Goal: Task Accomplishment & Management: Manage account settings

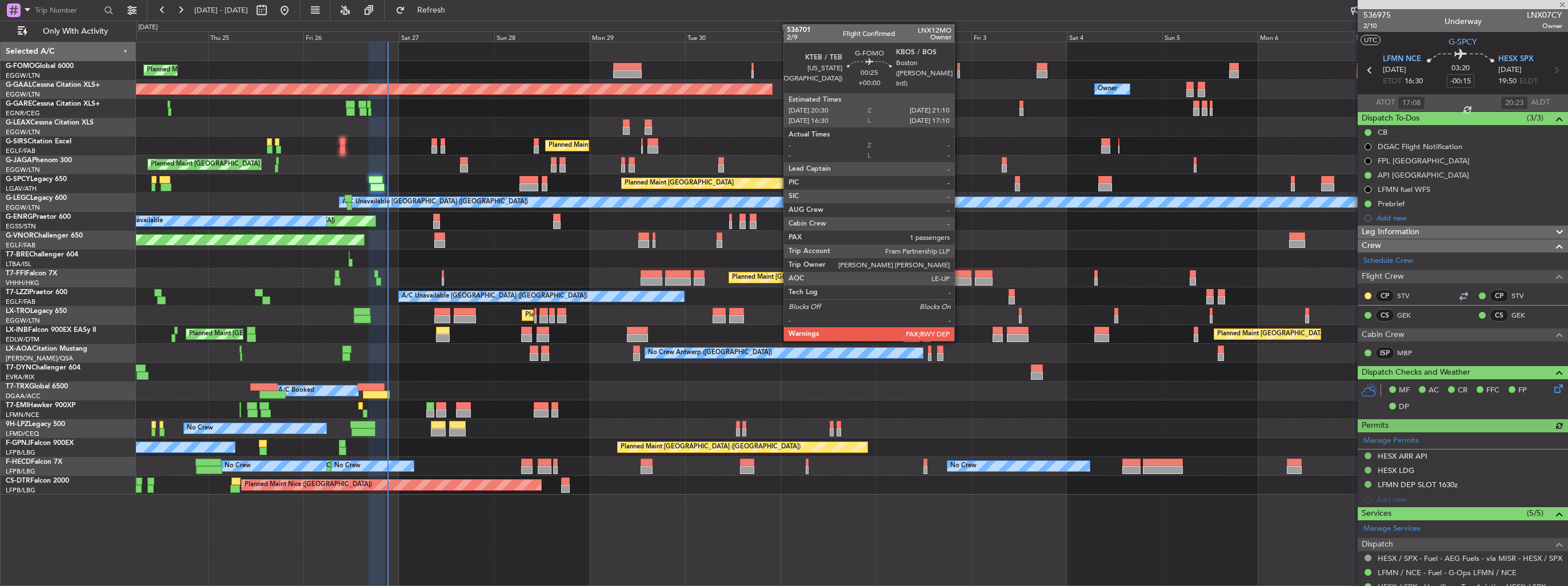
click at [960, 72] on div at bounding box center [958, 74] width 3 height 8
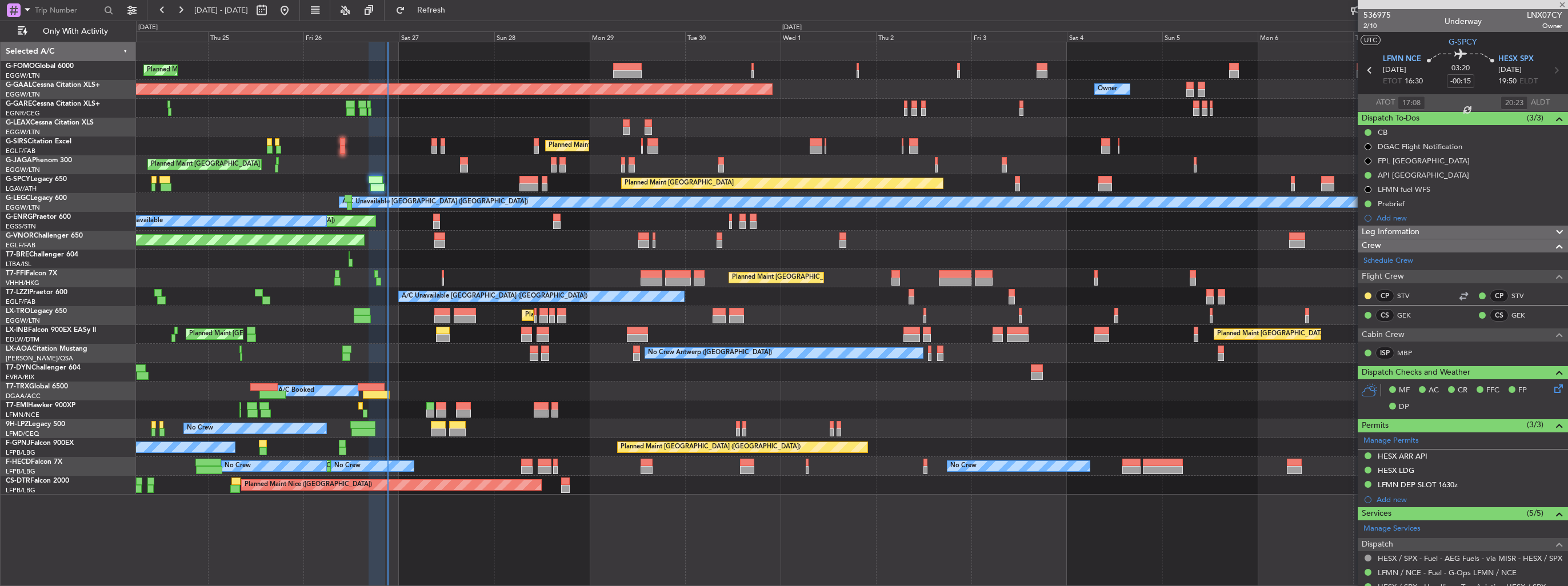
type input "1"
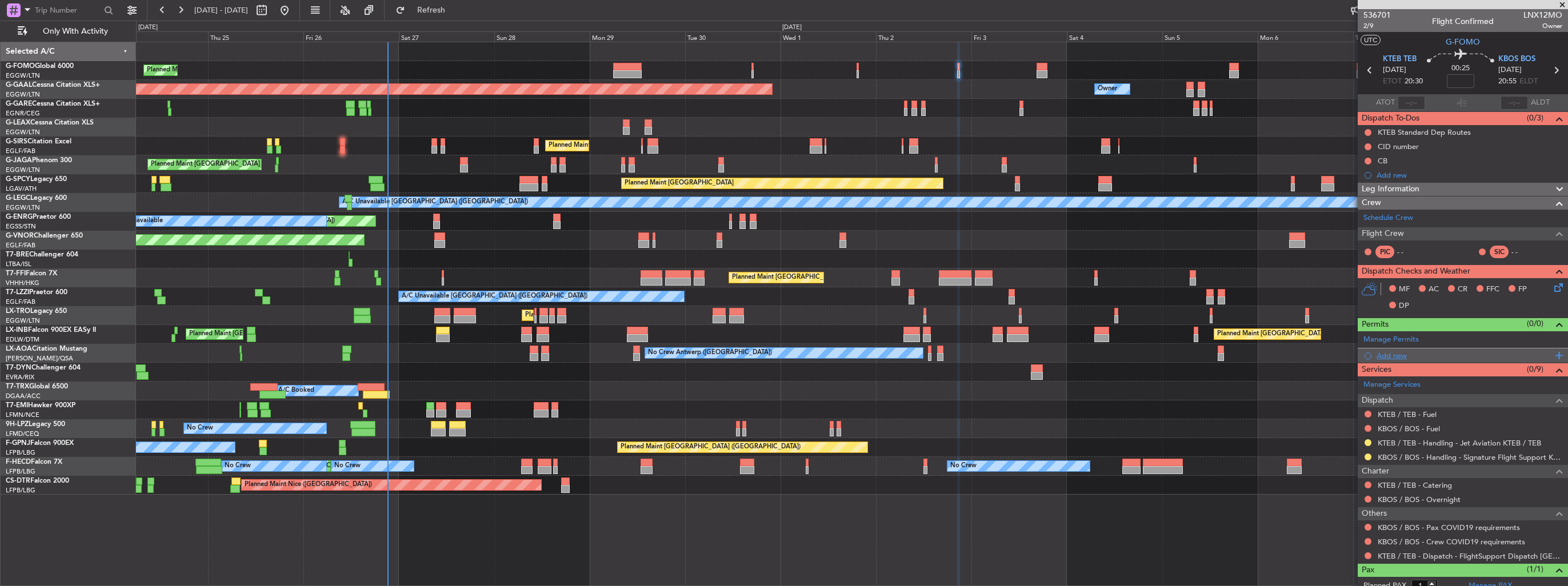
click at [1384, 353] on div "Add new" at bounding box center [1464, 355] width 175 height 10
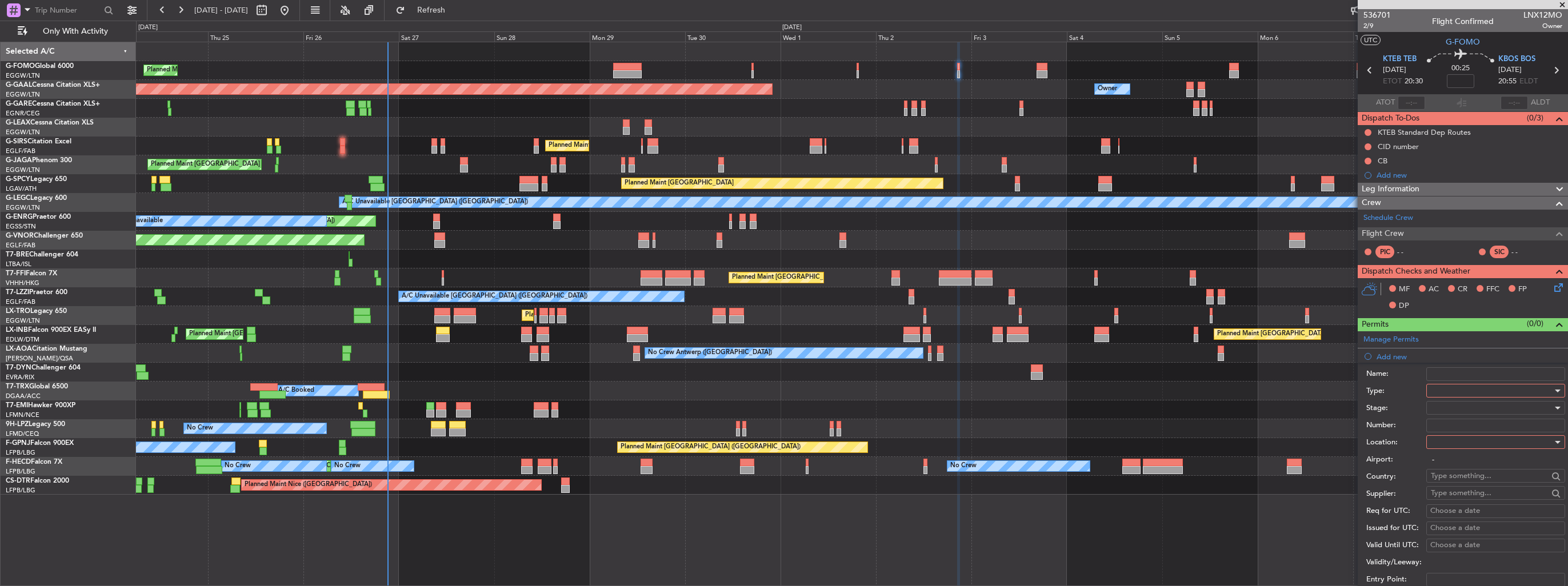
click at [1459, 389] on div at bounding box center [1491, 391] width 122 height 17
click at [1461, 442] on span "PPR" at bounding box center [1491, 447] width 120 height 17
click at [1457, 442] on div at bounding box center [1491, 442] width 122 height 17
click at [1472, 497] on span "Arrival" at bounding box center [1491, 498] width 120 height 17
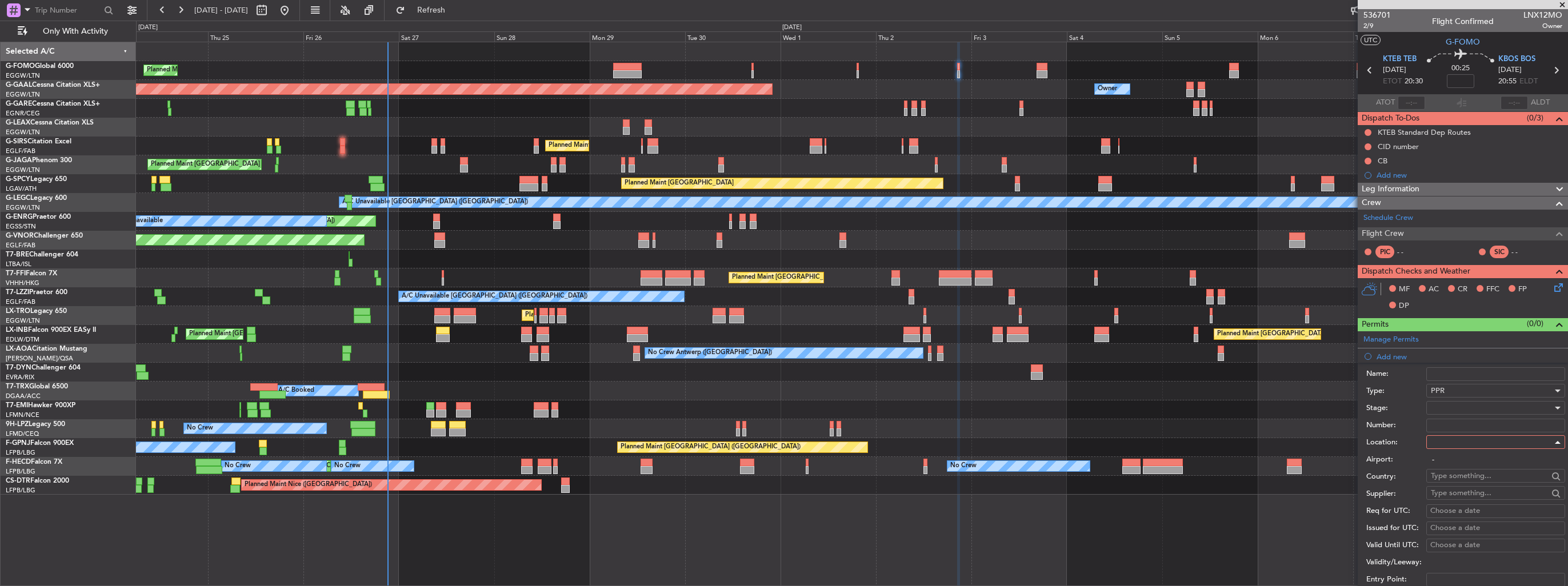
type input "KBOS / BOS"
click at [1461, 412] on div at bounding box center [1491, 408] width 122 height 17
click at [1470, 496] on span "Received OK" at bounding box center [1491, 498] width 120 height 17
click at [1466, 424] on input "Number:" at bounding box center [1496, 425] width 139 height 14
paste input "9382534"
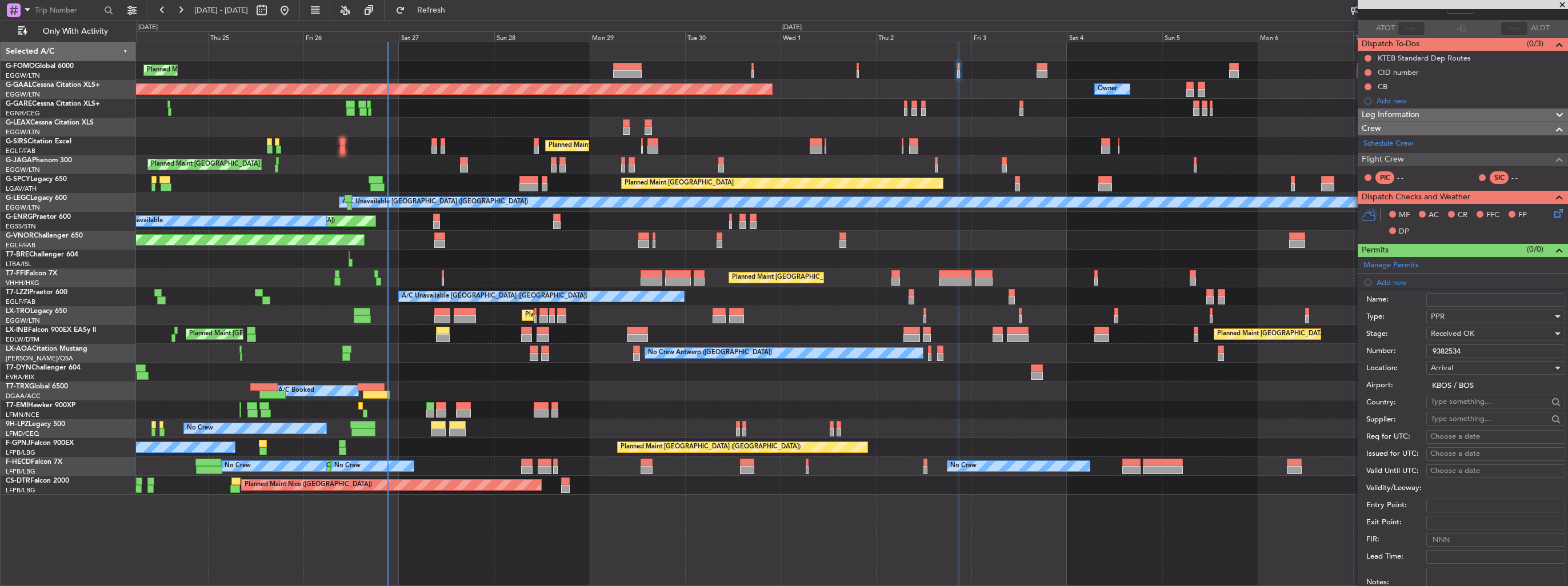
scroll to position [229, 0]
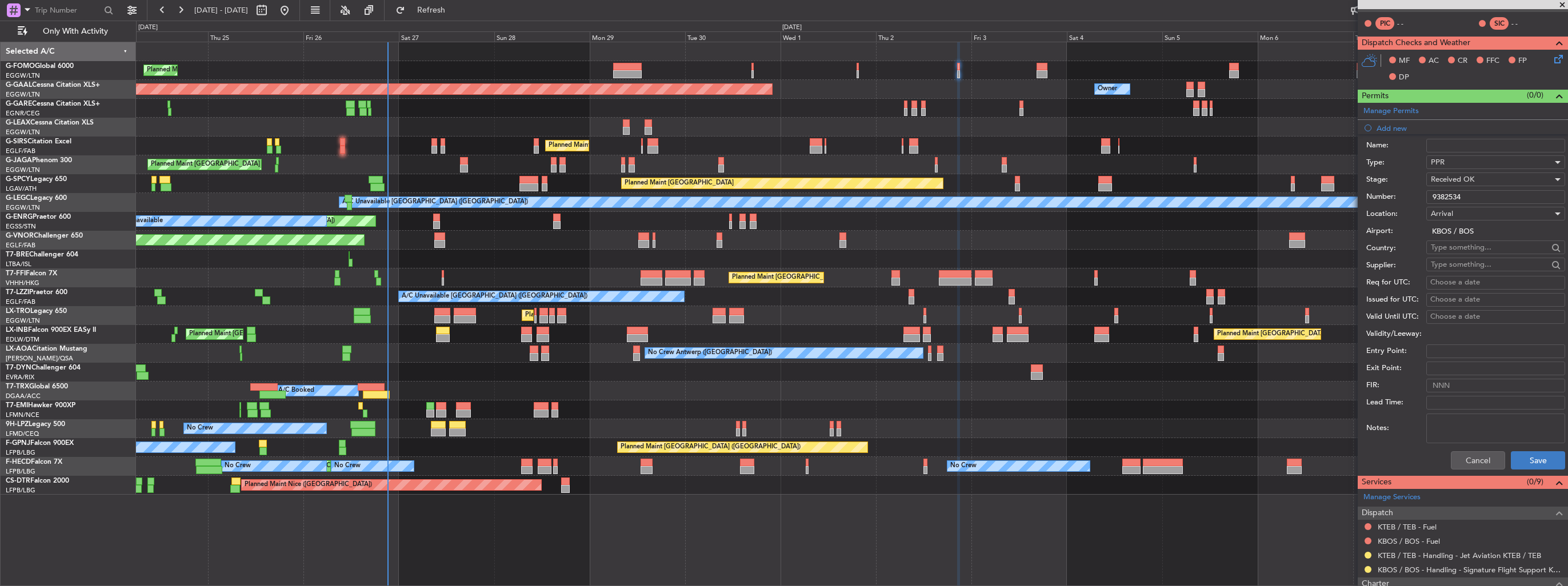
type input "9382534"
click at [1515, 454] on button "Save" at bounding box center [1538, 460] width 54 height 18
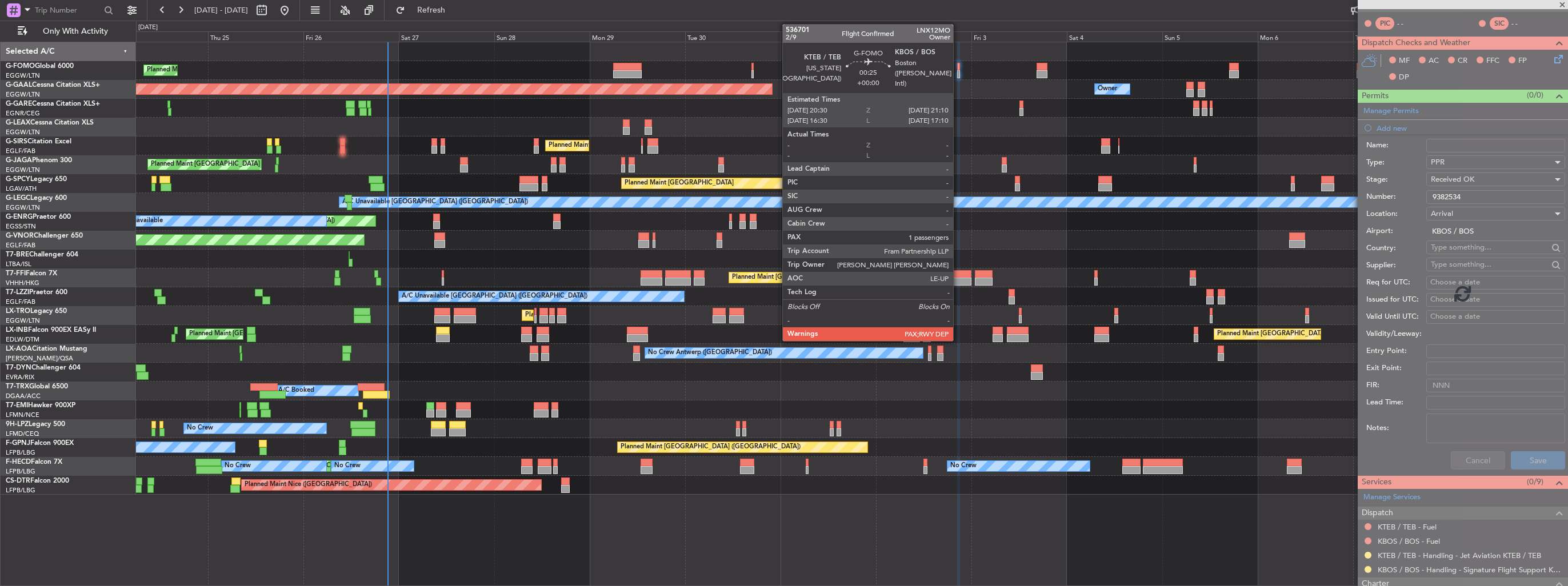
scroll to position [47, 0]
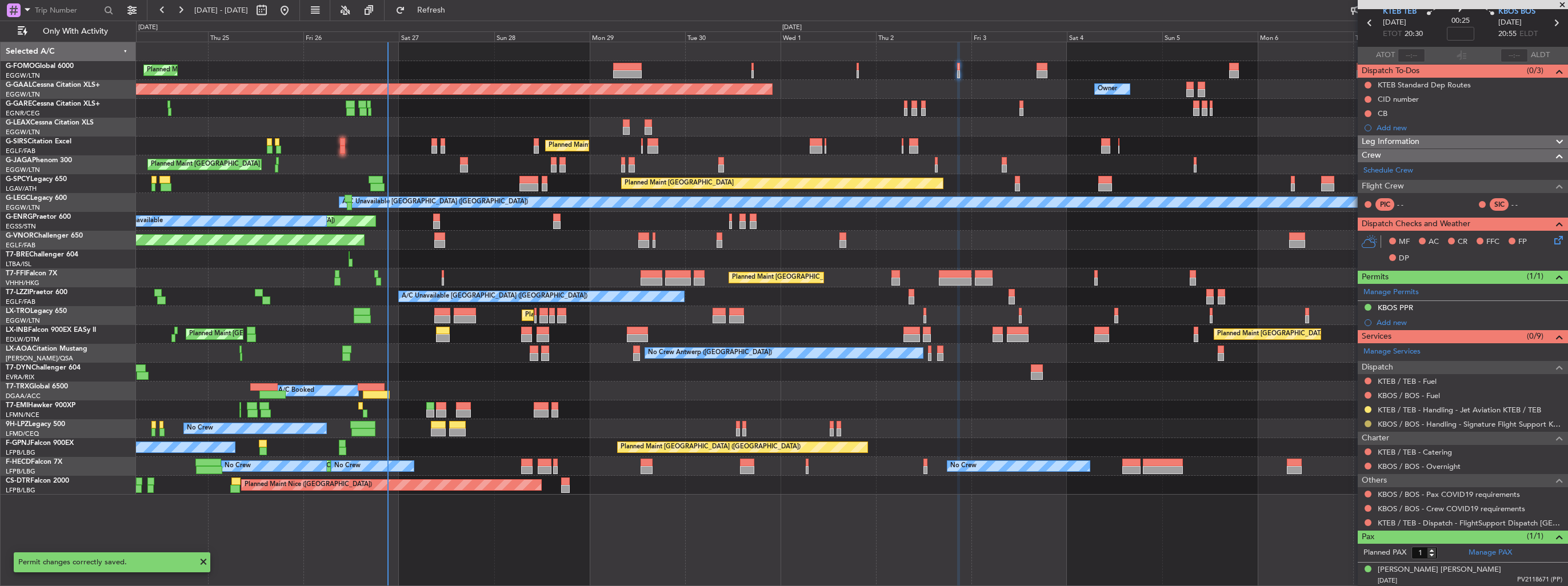
click at [1365, 422] on button at bounding box center [1368, 424] width 7 height 7
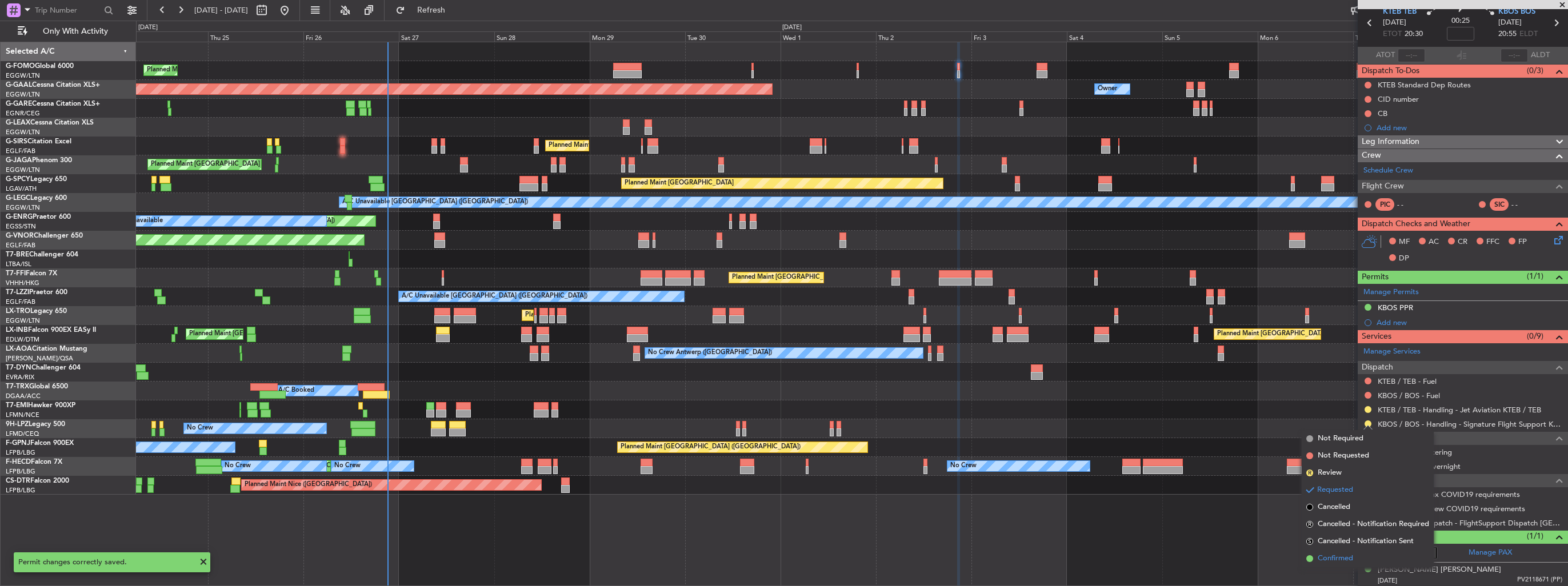
click at [1340, 560] on span "Confirmed" at bounding box center [1336, 558] width 36 height 11
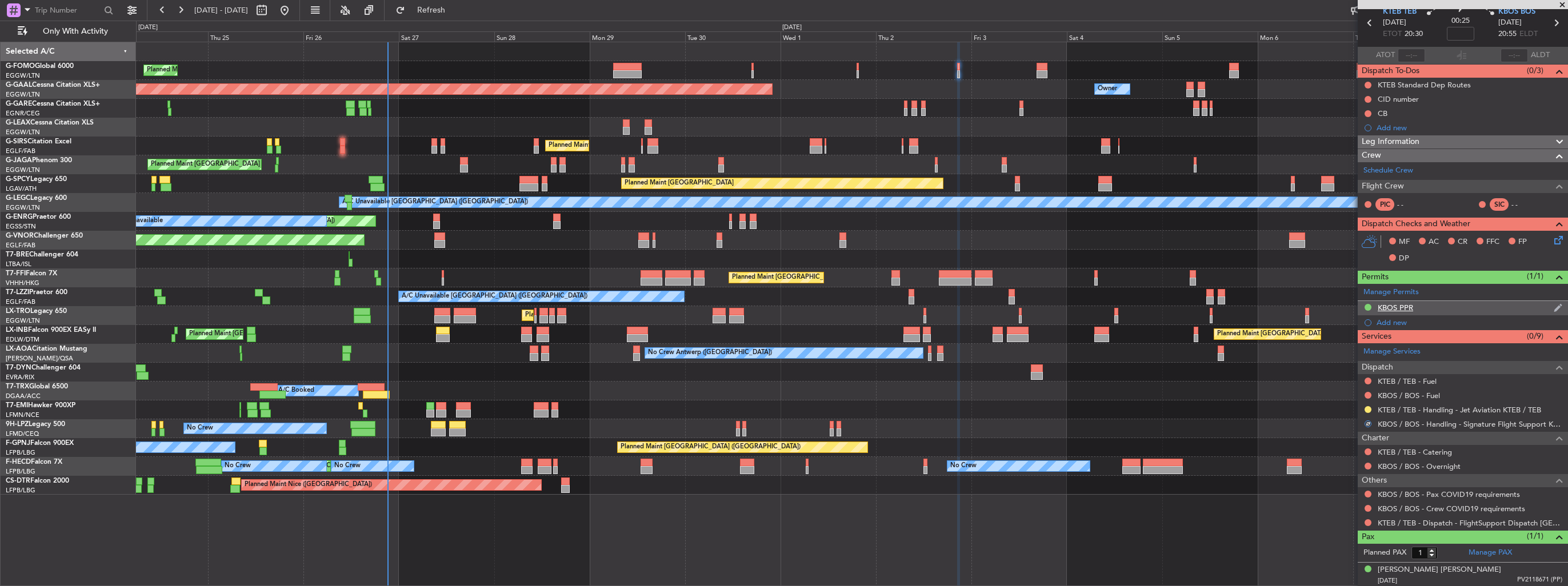
click at [1554, 303] on img at bounding box center [1558, 308] width 9 height 11
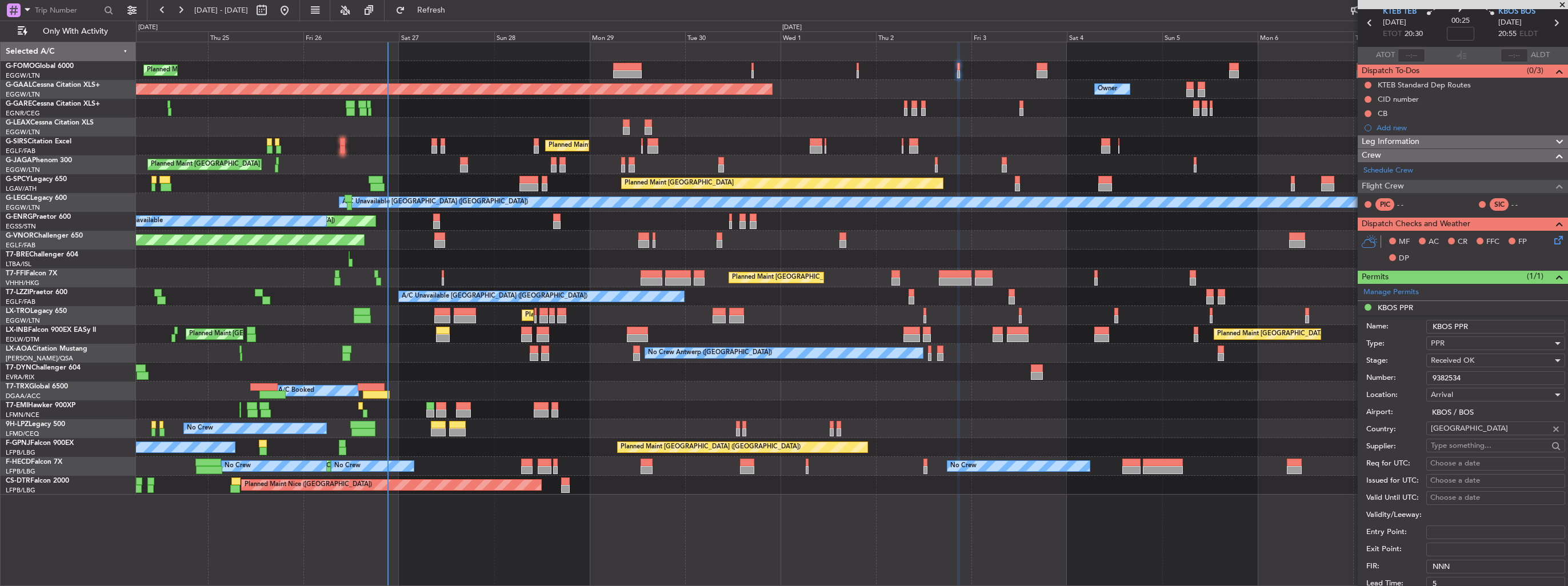
click at [1518, 323] on input "KBOS PPR" at bounding box center [1496, 326] width 139 height 14
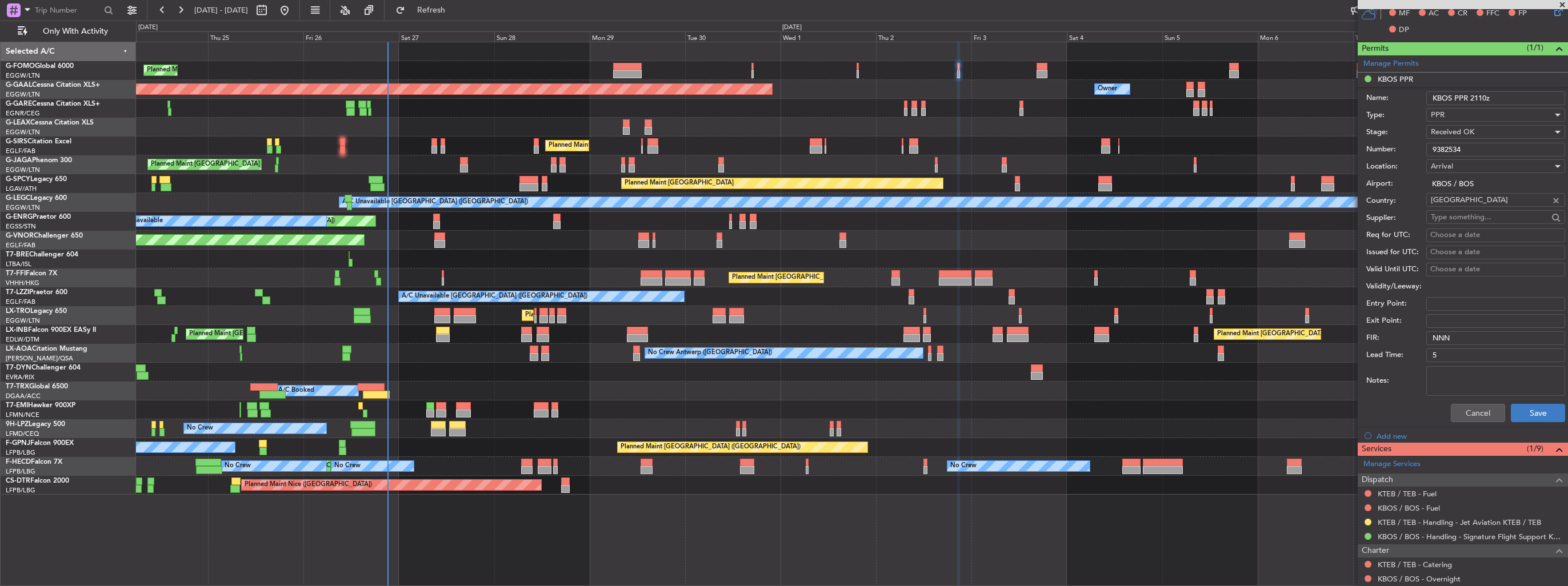
type input "KBOS PPR 2110z"
click at [1548, 414] on button "Save" at bounding box center [1538, 413] width 54 height 18
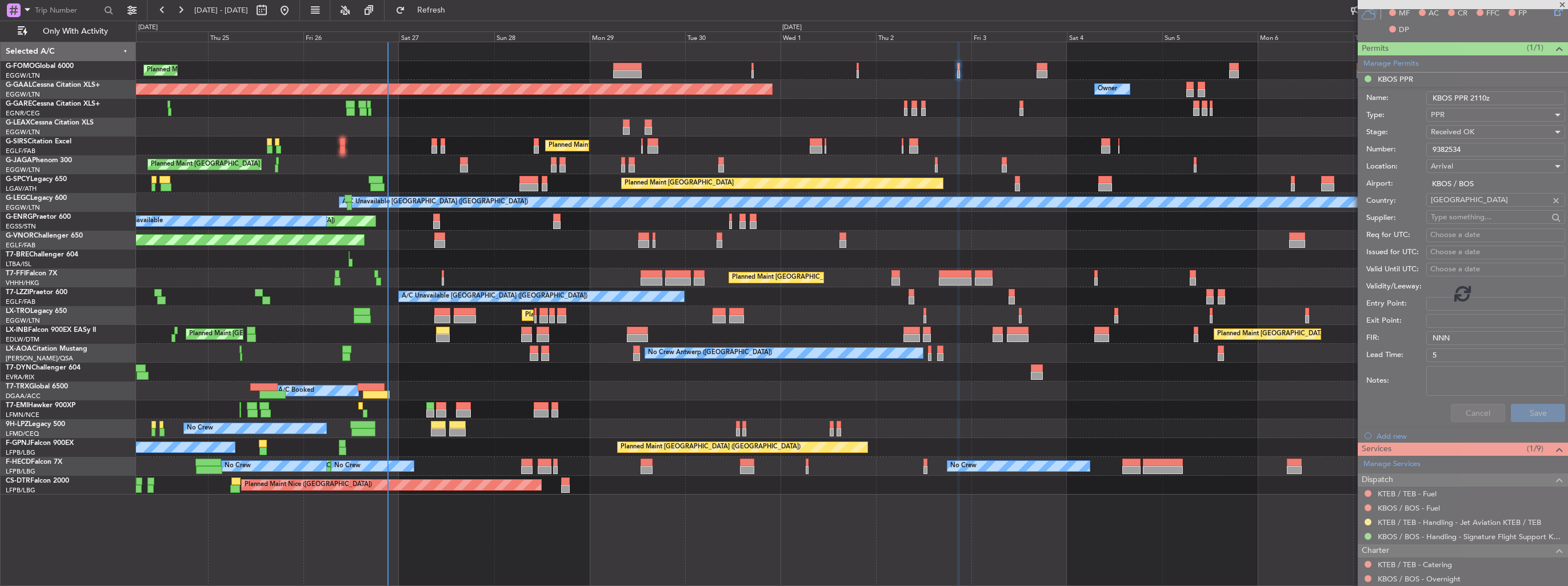
scroll to position [47, 0]
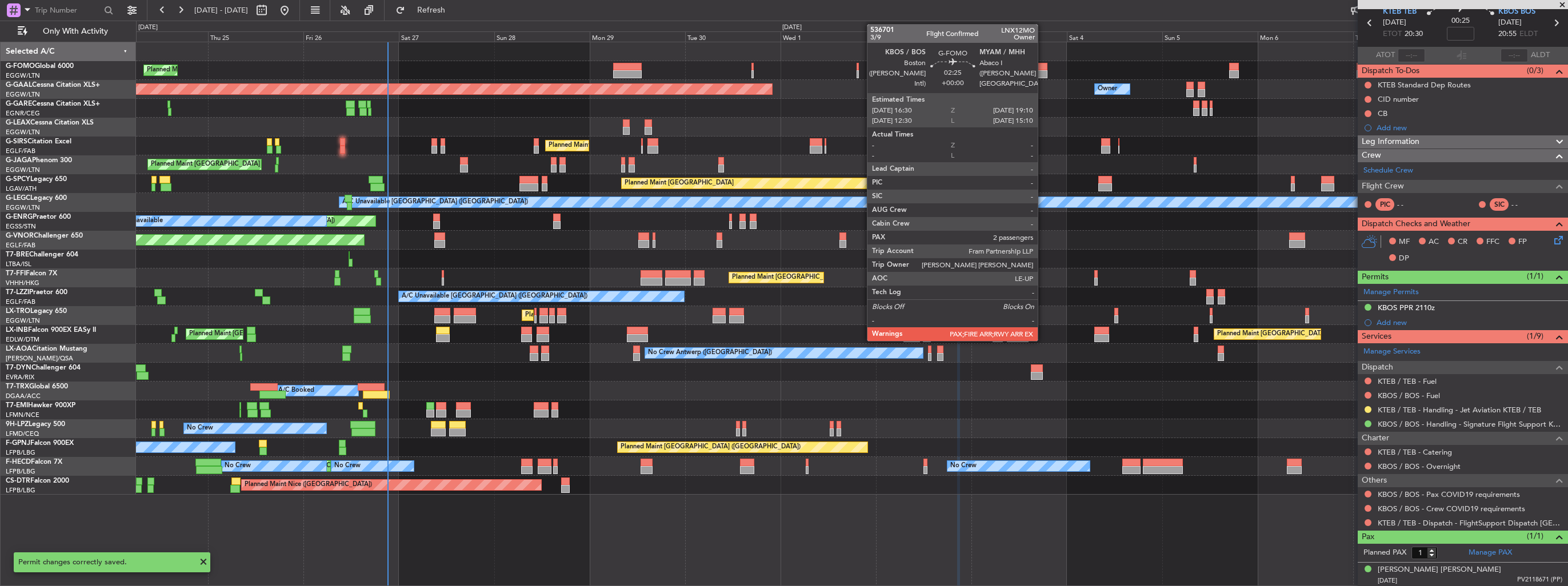
click at [1043, 73] on div at bounding box center [1042, 74] width 11 height 8
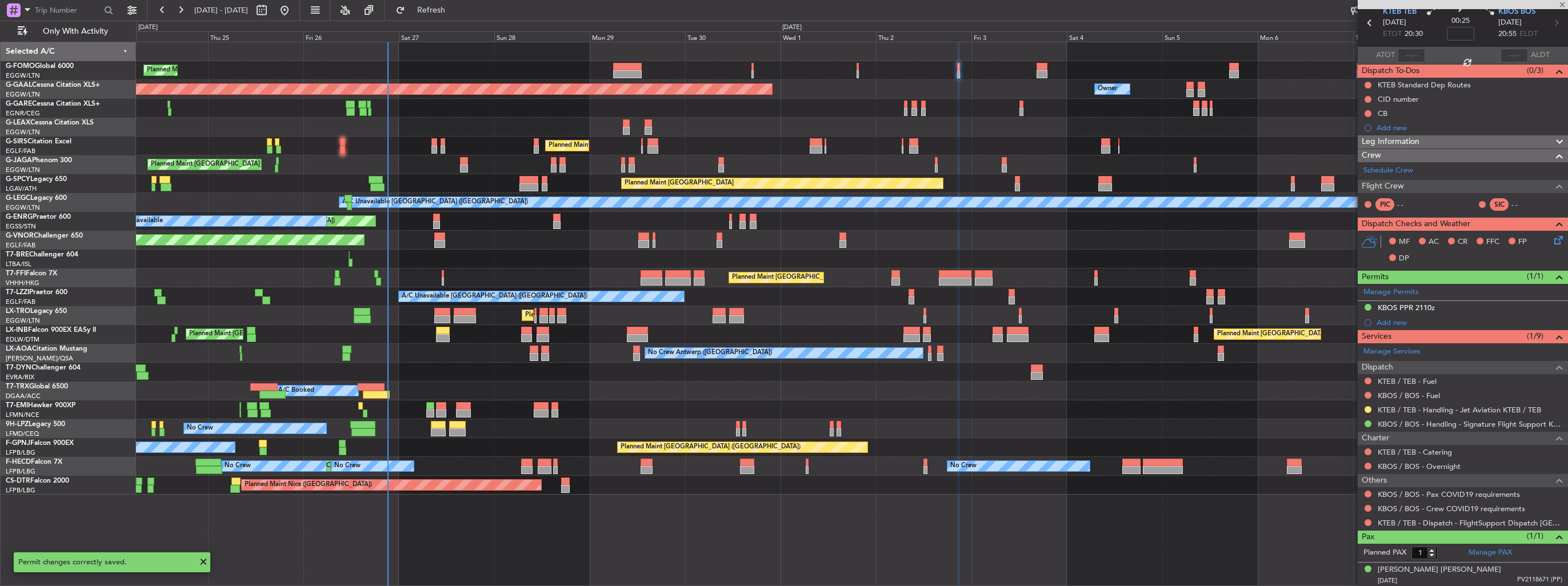
type input "2"
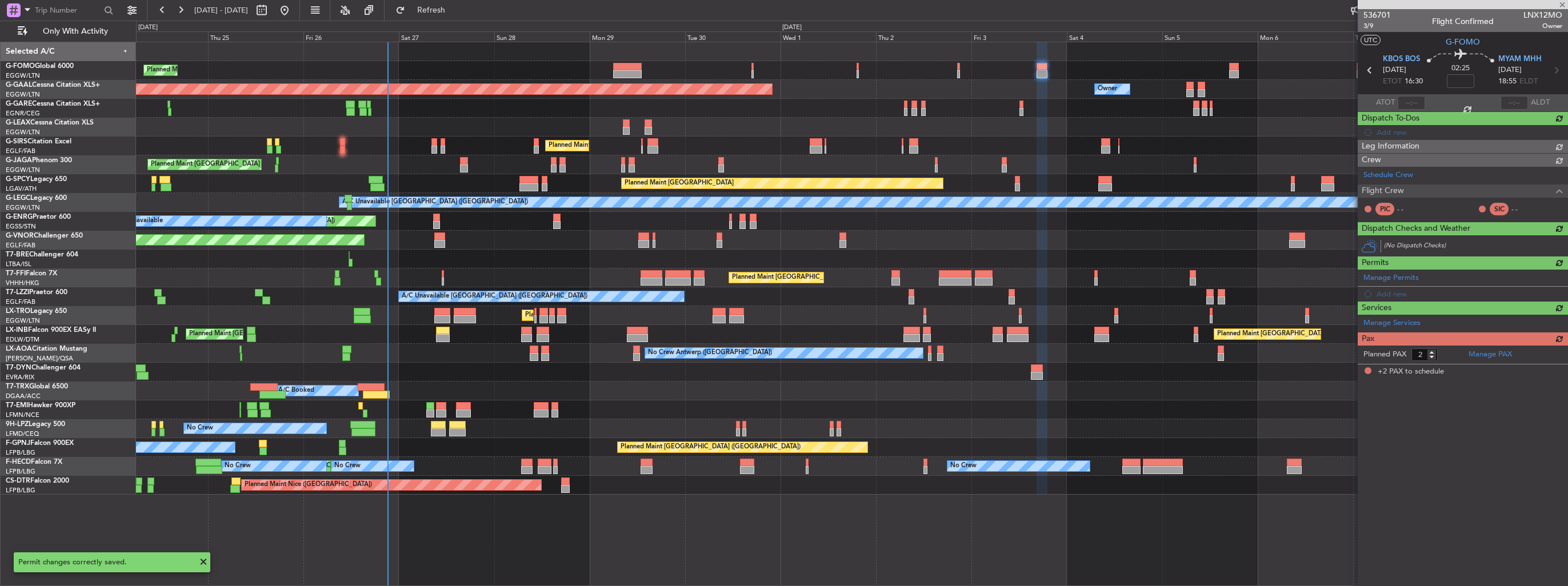
scroll to position [0, 0]
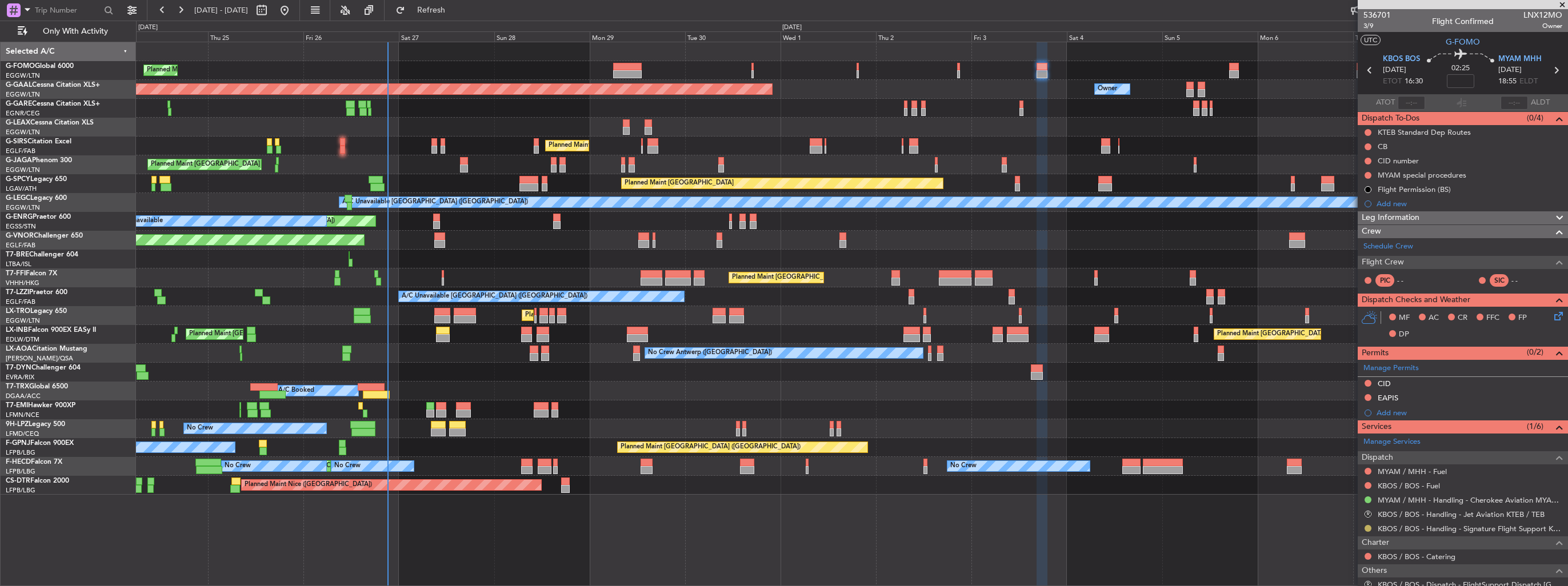
click at [1370, 528] on button at bounding box center [1368, 528] width 7 height 7
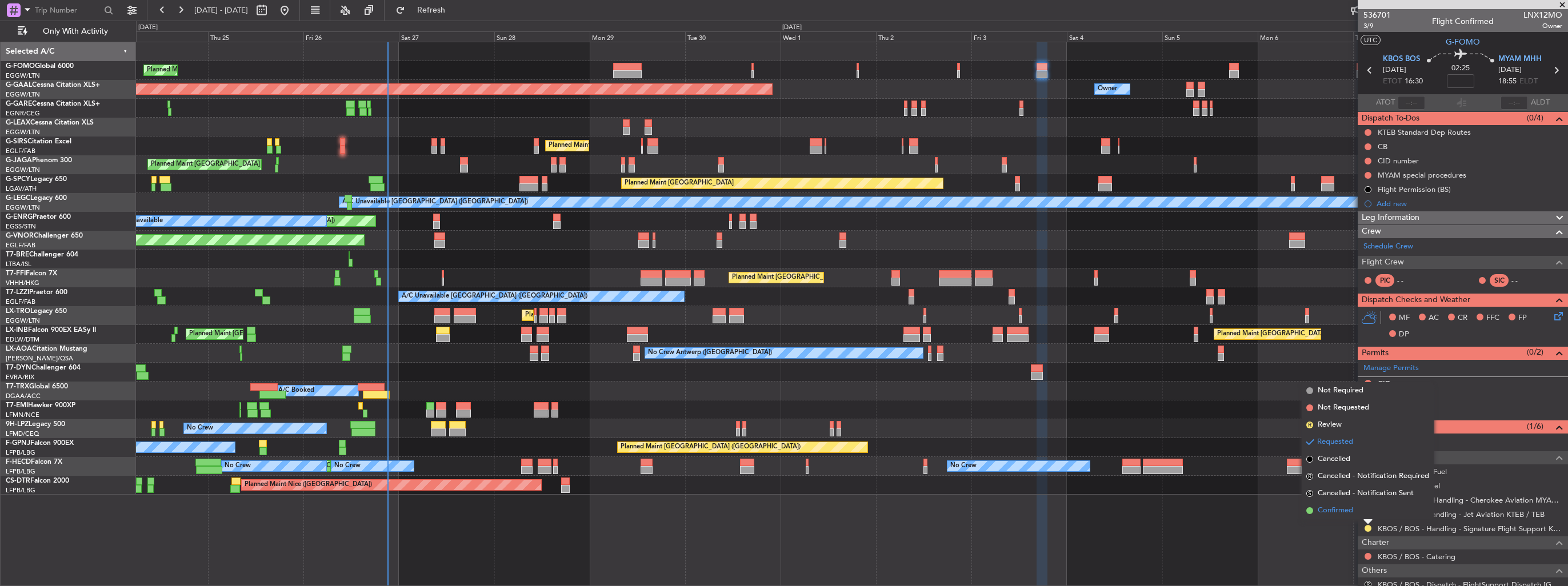
click at [1347, 515] on span "Confirmed" at bounding box center [1336, 510] width 36 height 11
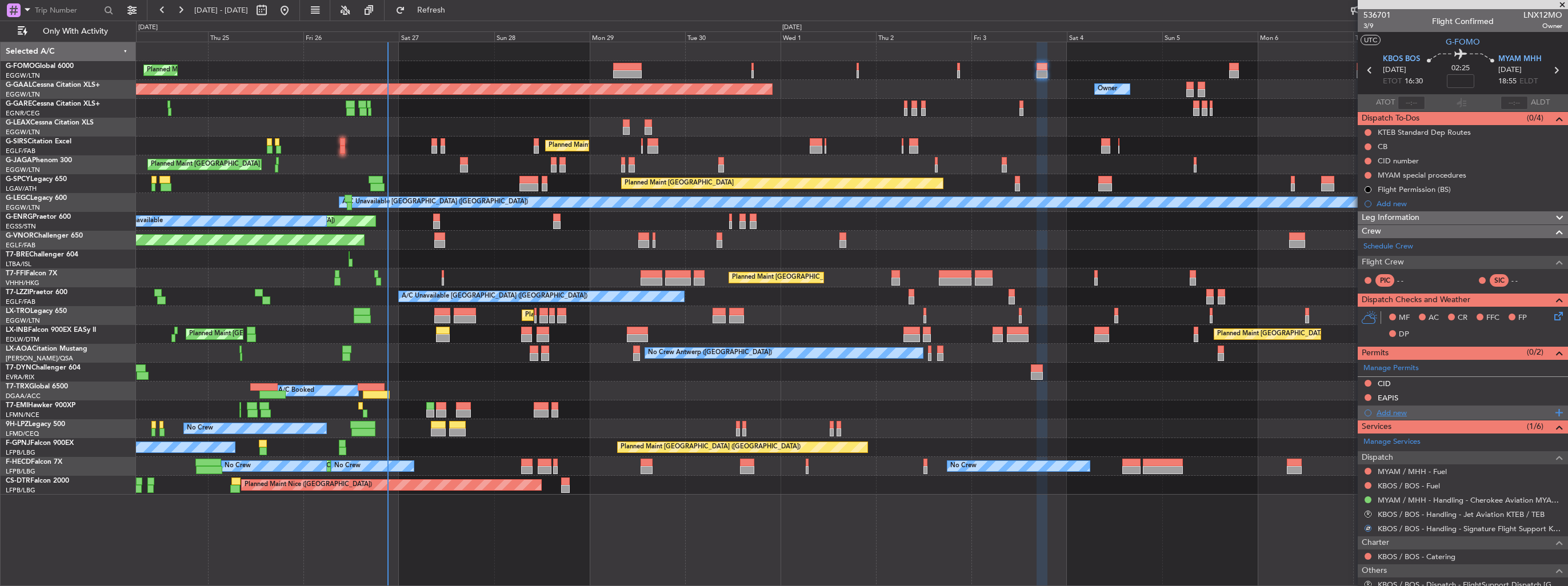
click at [1389, 415] on div "Add new" at bounding box center [1464, 413] width 175 height 10
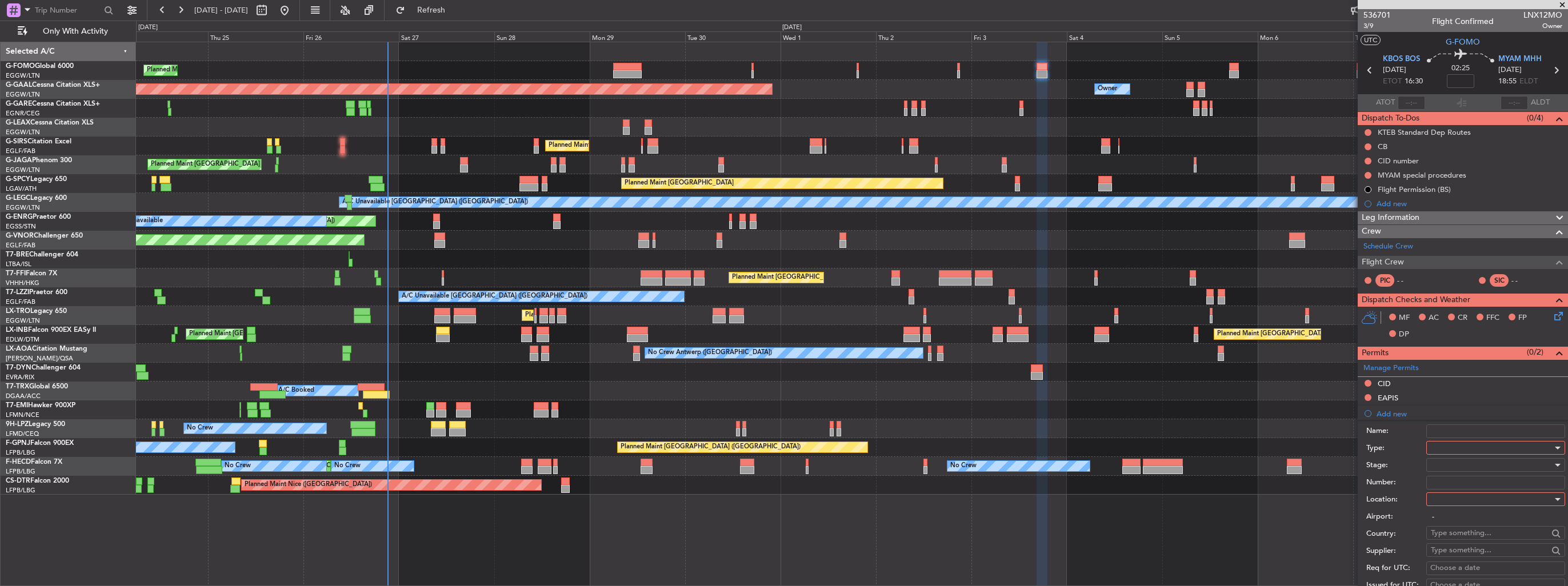
click at [1449, 444] on div at bounding box center [1491, 448] width 122 height 17
click at [1474, 506] on span "PPR" at bounding box center [1491, 504] width 120 height 17
click at [1474, 503] on div at bounding box center [1491, 499] width 122 height 17
click at [1474, 519] on span "Departure" at bounding box center [1491, 521] width 120 height 17
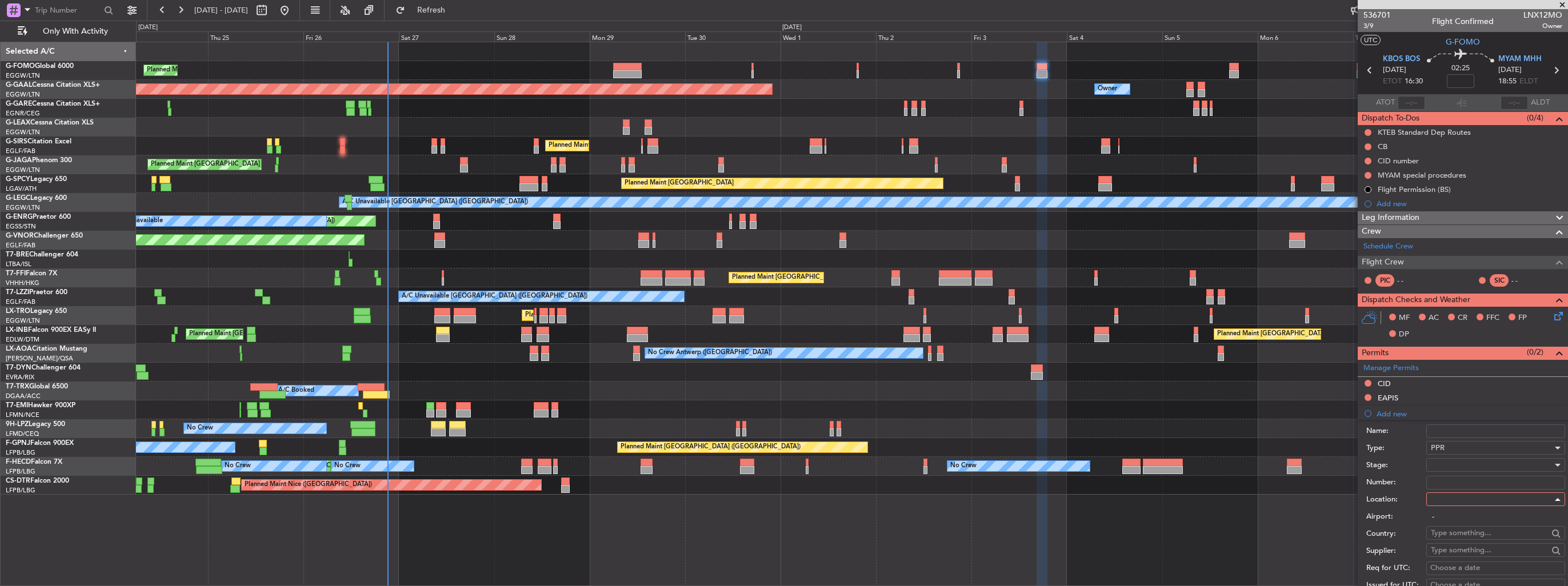
type input "KBOS / BOS"
click at [1484, 465] on div at bounding box center [1491, 465] width 122 height 17
drag, startPoint x: 1488, startPoint y: 549, endPoint x: 1484, endPoint y: 517, distance: 32.2
click at [1488, 548] on span "Received OK" at bounding box center [1491, 556] width 120 height 17
click at [1482, 479] on input "Number:" at bounding box center [1496, 483] width 139 height 14
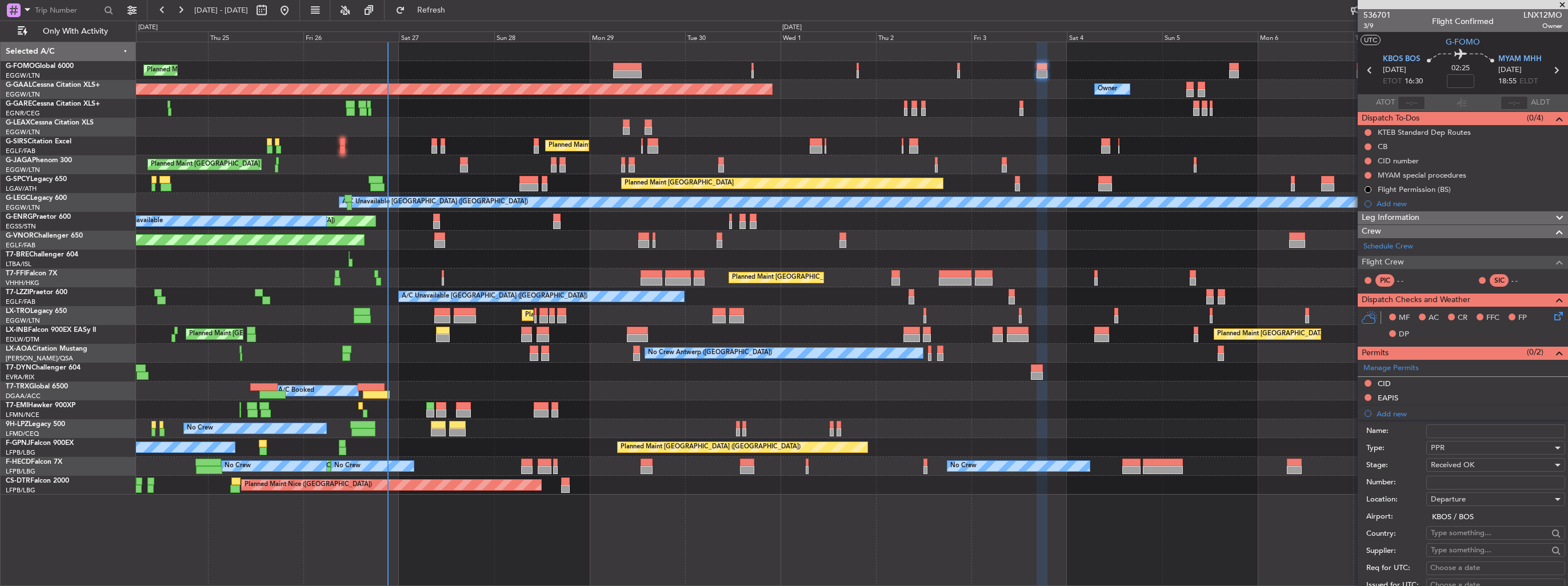
paste input "9382534"
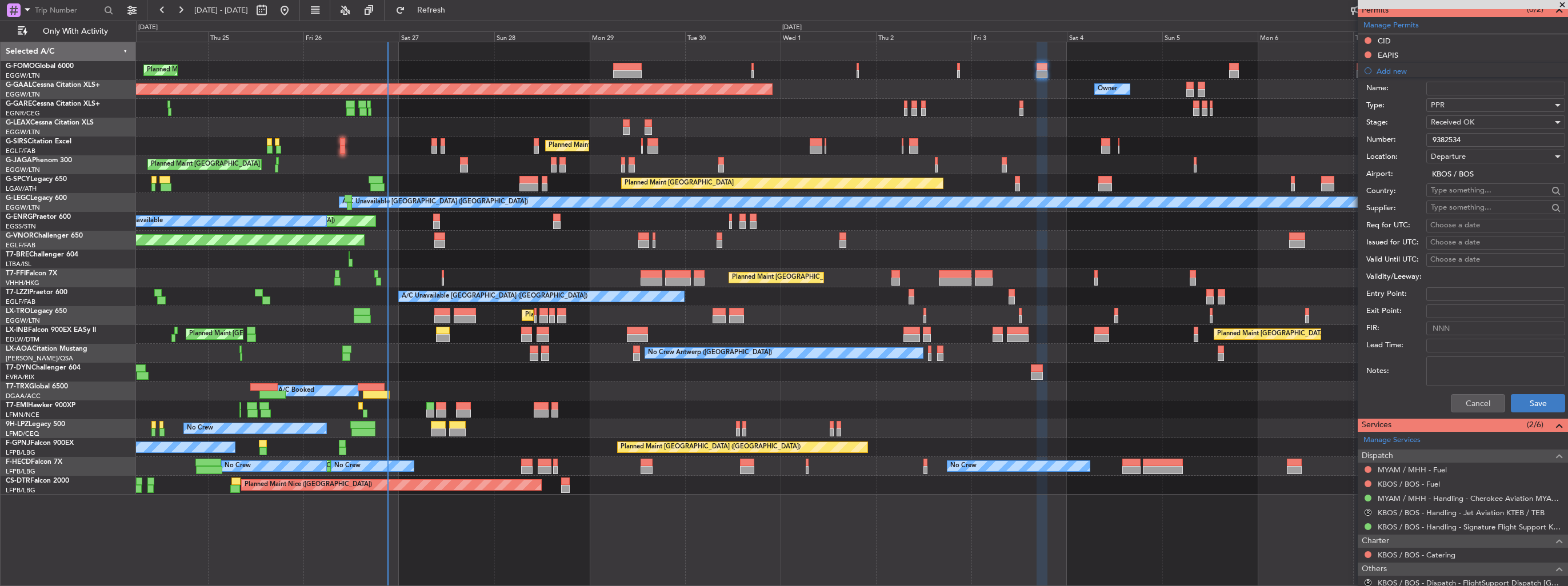
type input "9382534"
click at [1522, 404] on button "Save" at bounding box center [1538, 403] width 54 height 18
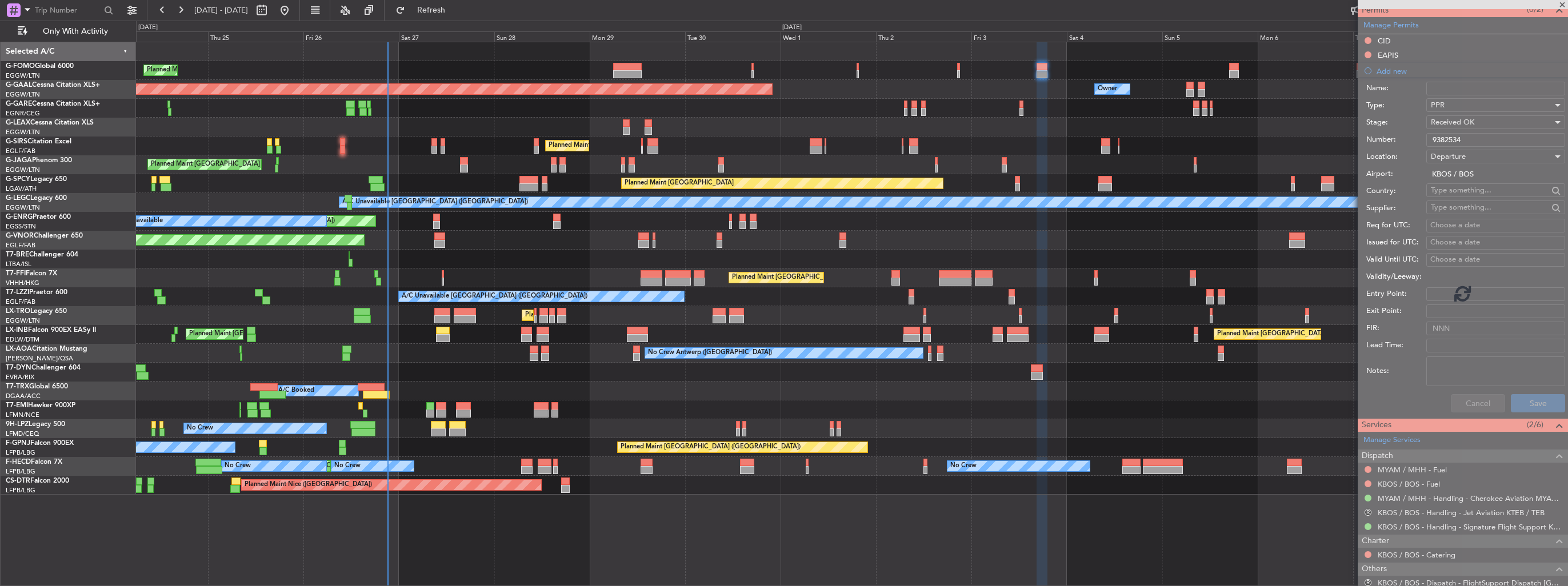
scroll to position [144, 0]
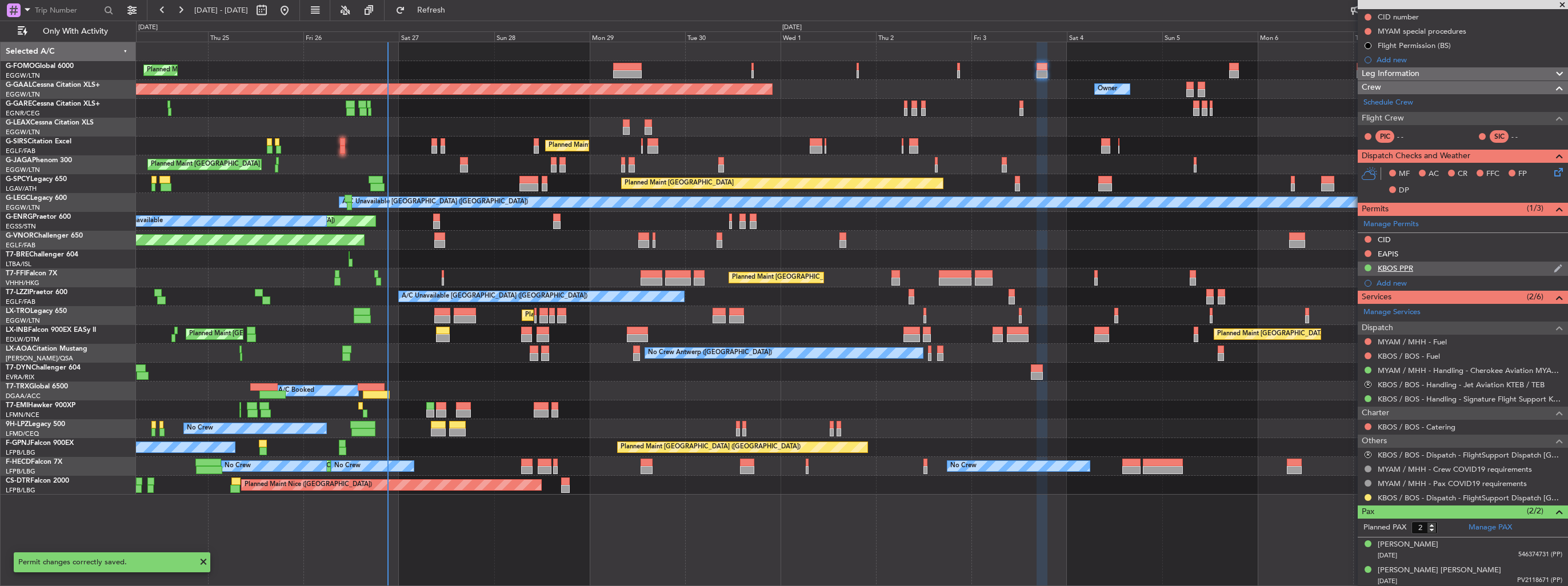
click at [1554, 267] on img at bounding box center [1558, 268] width 9 height 11
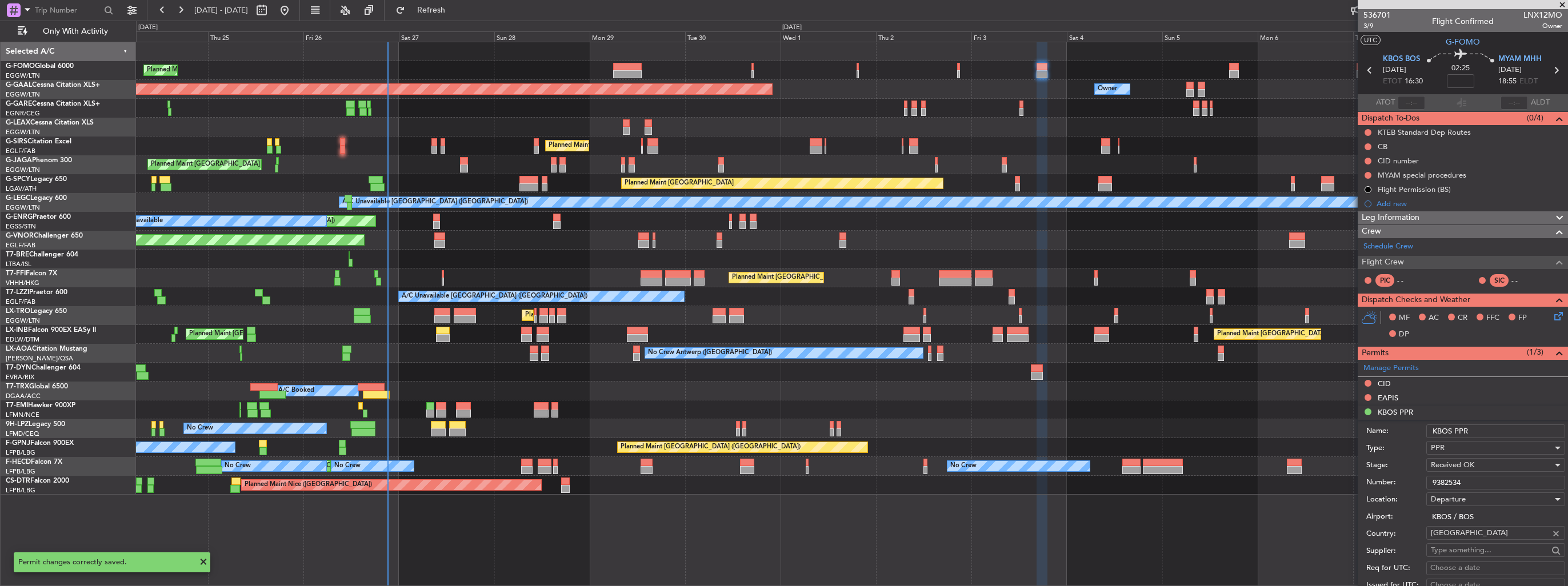
scroll to position [0, 0]
click at [1486, 430] on input "KBOS PPR" at bounding box center [1496, 431] width 139 height 14
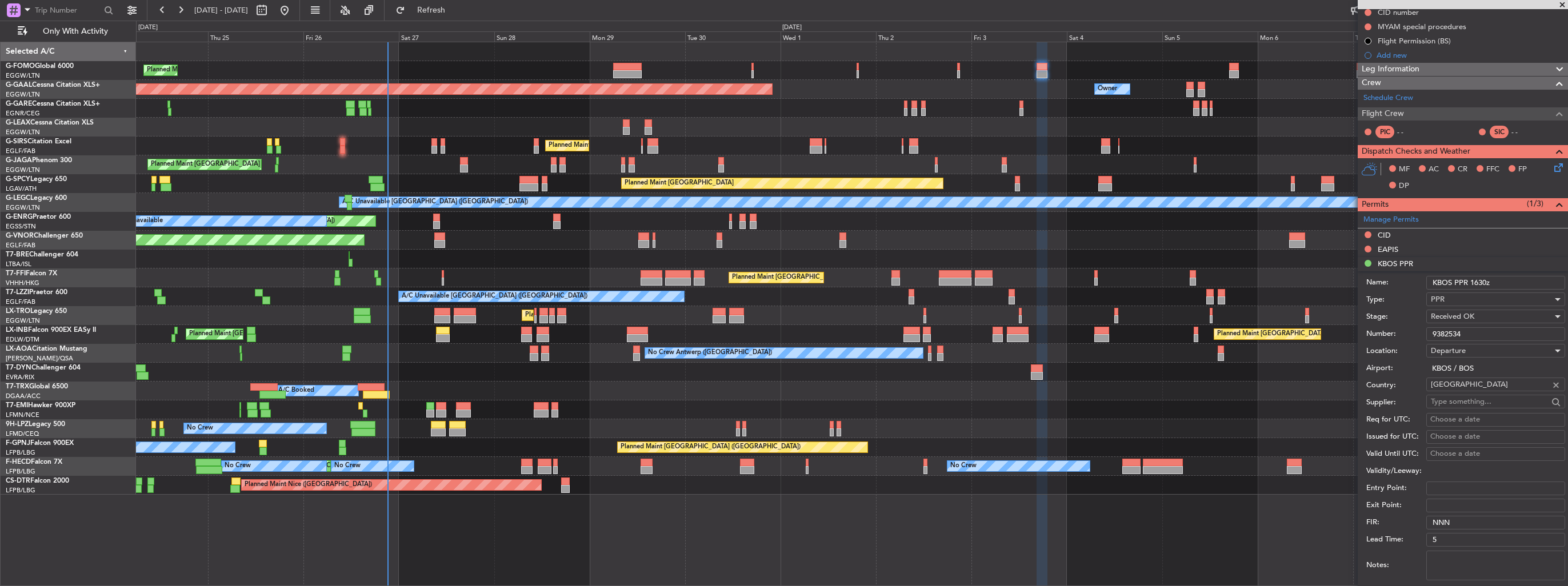
scroll to position [285, 0]
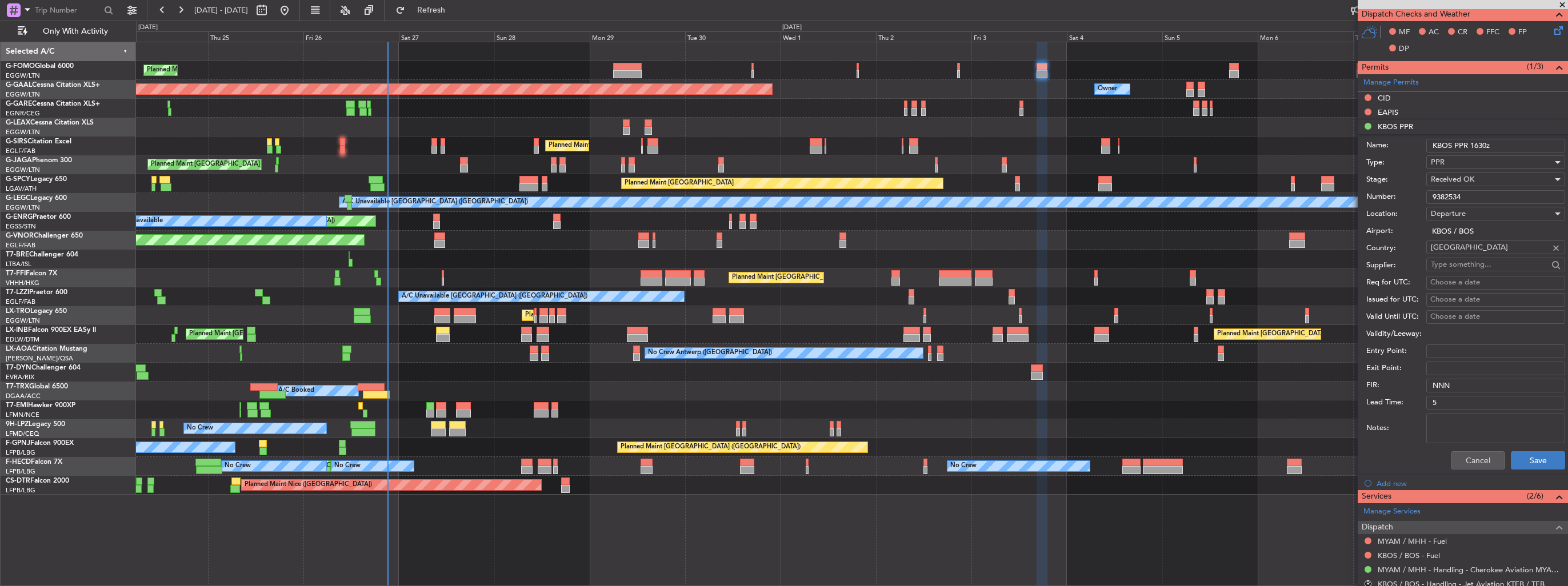
type input "KBOS PPR 1630z"
click at [1517, 452] on button "Save" at bounding box center [1538, 460] width 54 height 18
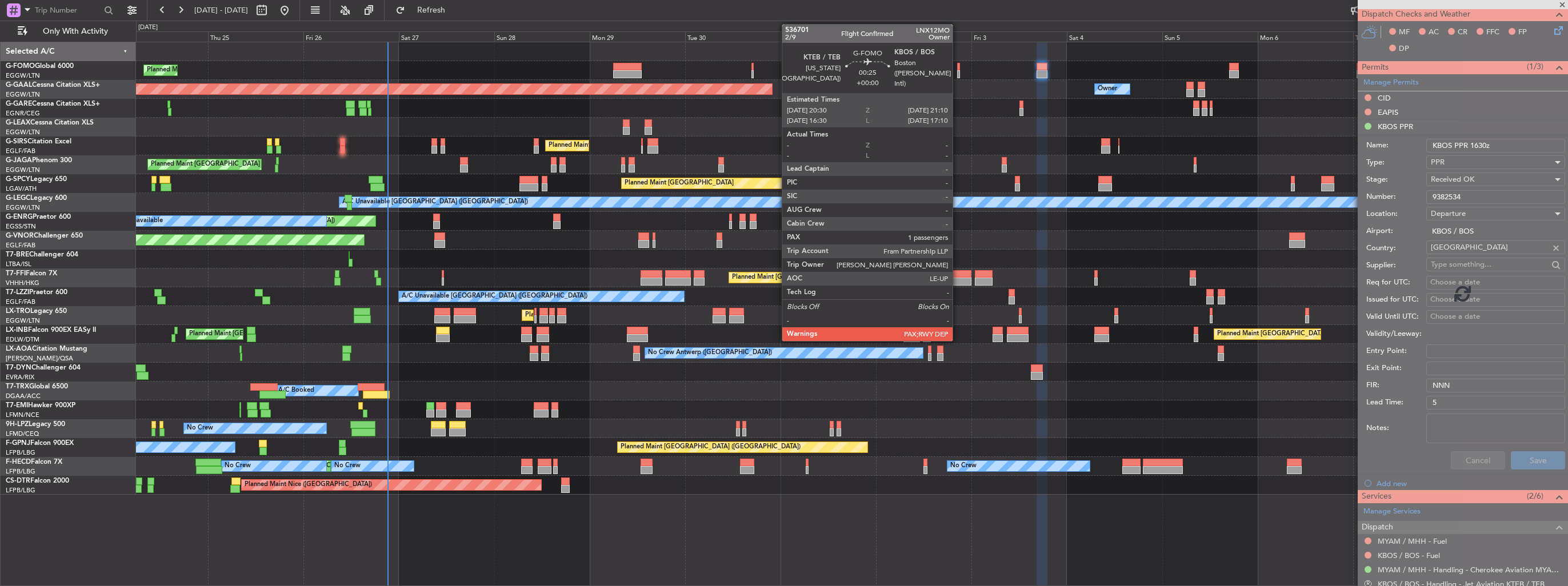
scroll to position [144, 0]
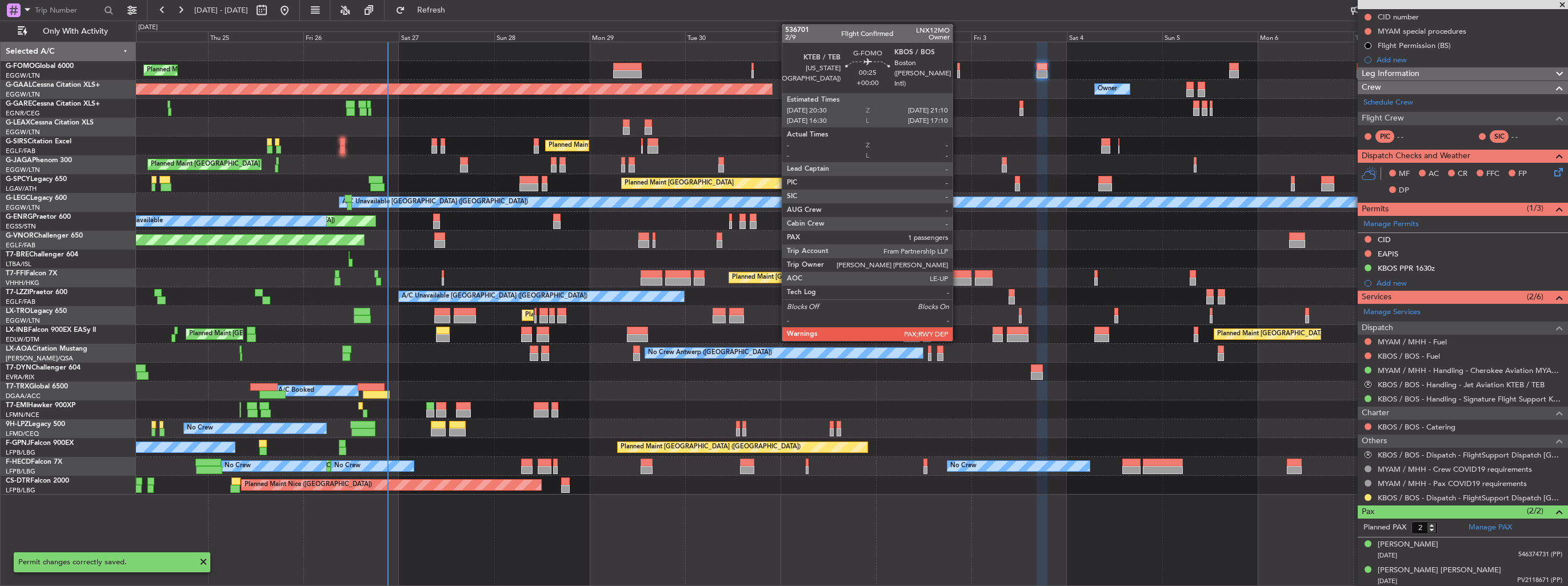
click at [958, 73] on div at bounding box center [958, 74] width 3 height 8
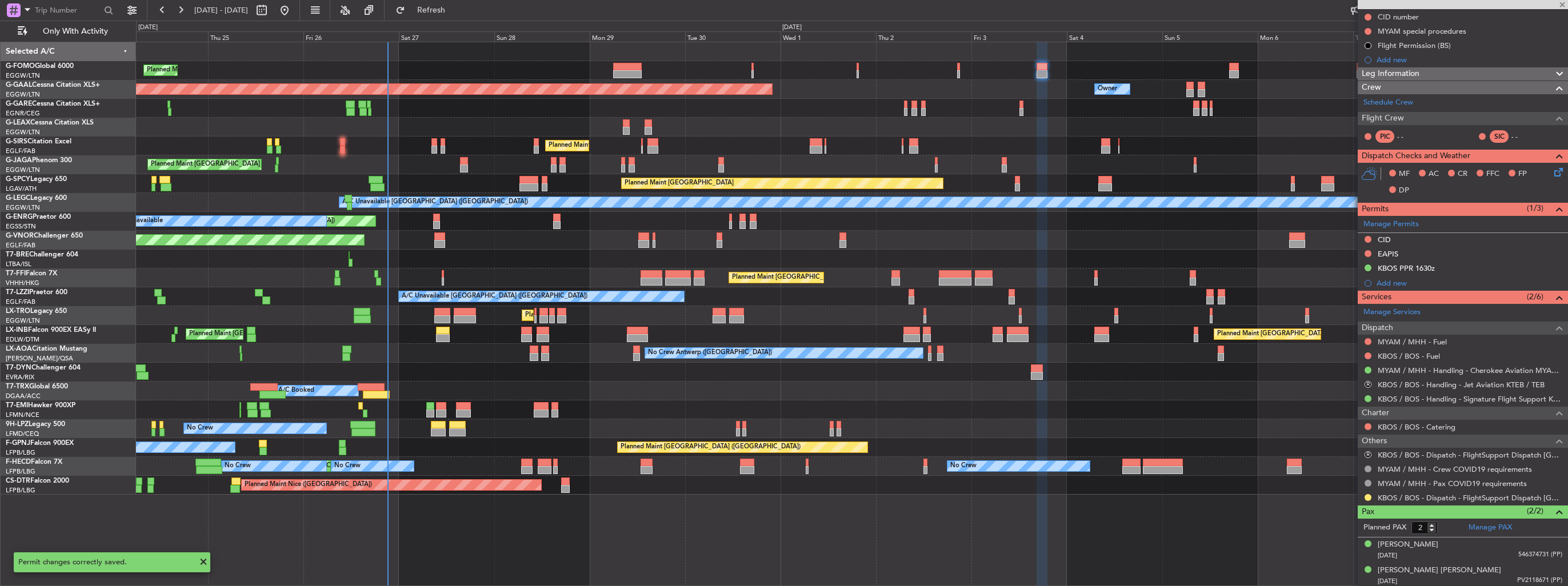
type input "1"
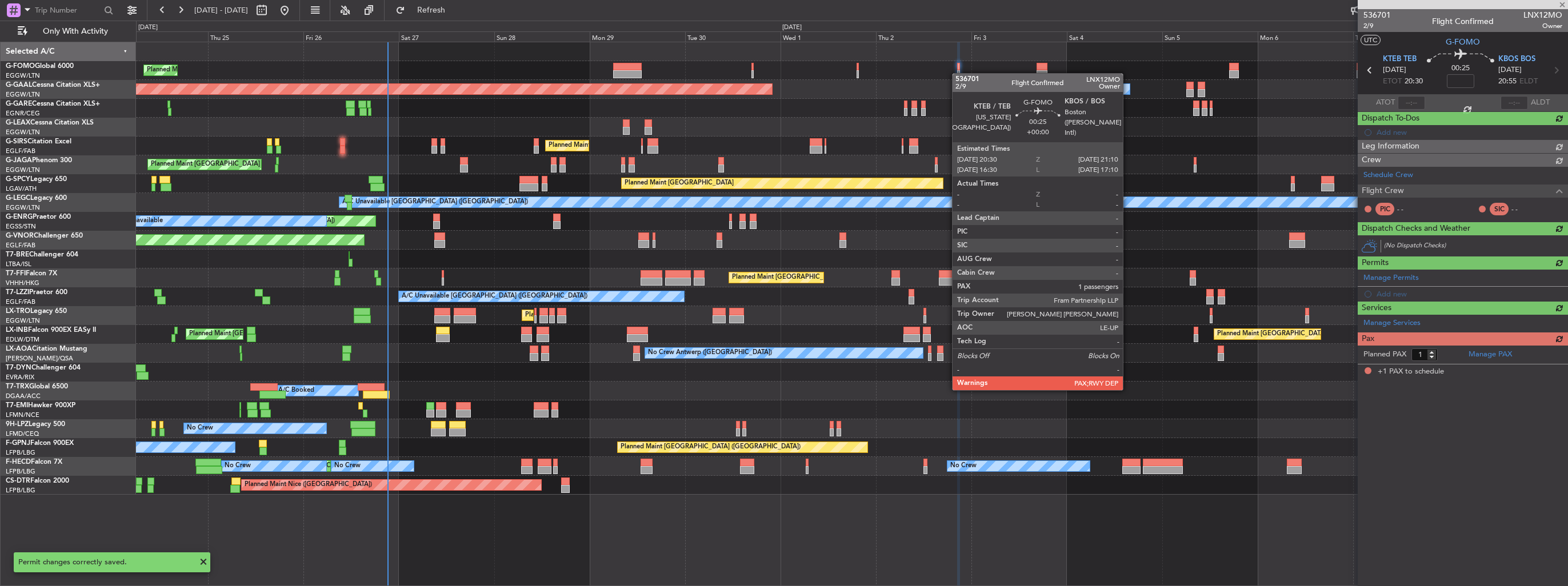
scroll to position [0, 0]
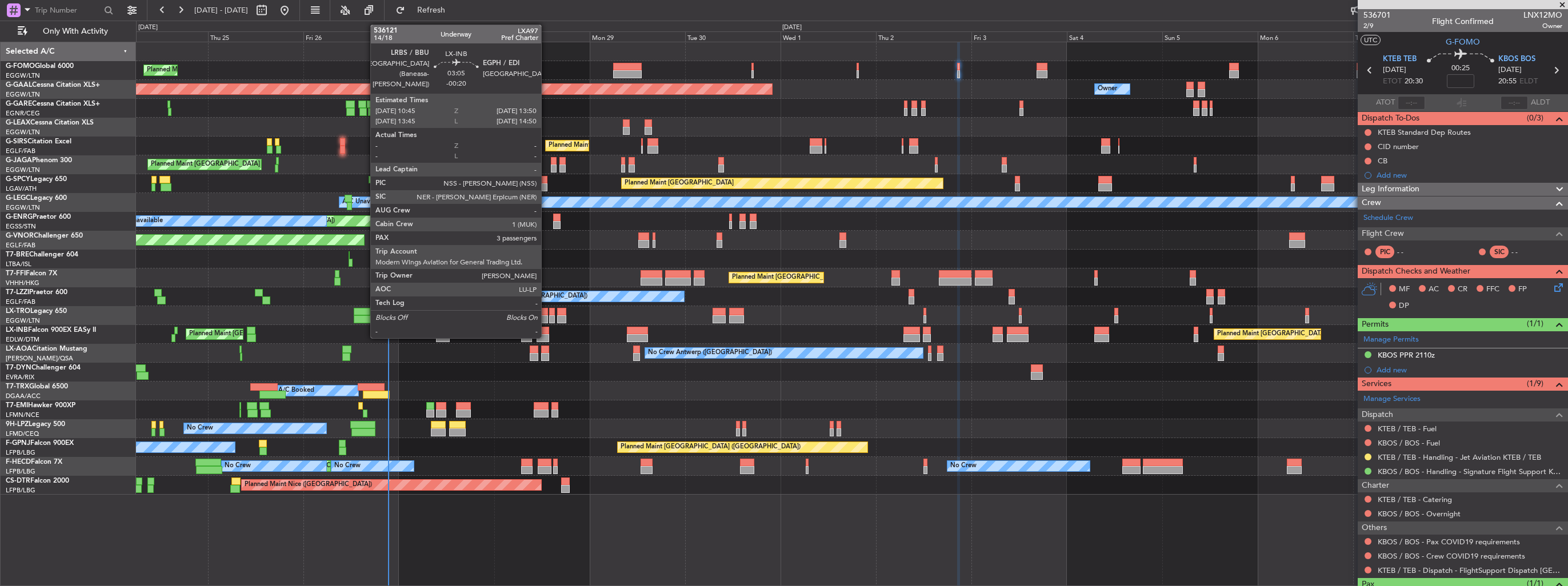
click at [546, 337] on div at bounding box center [543, 338] width 13 height 8
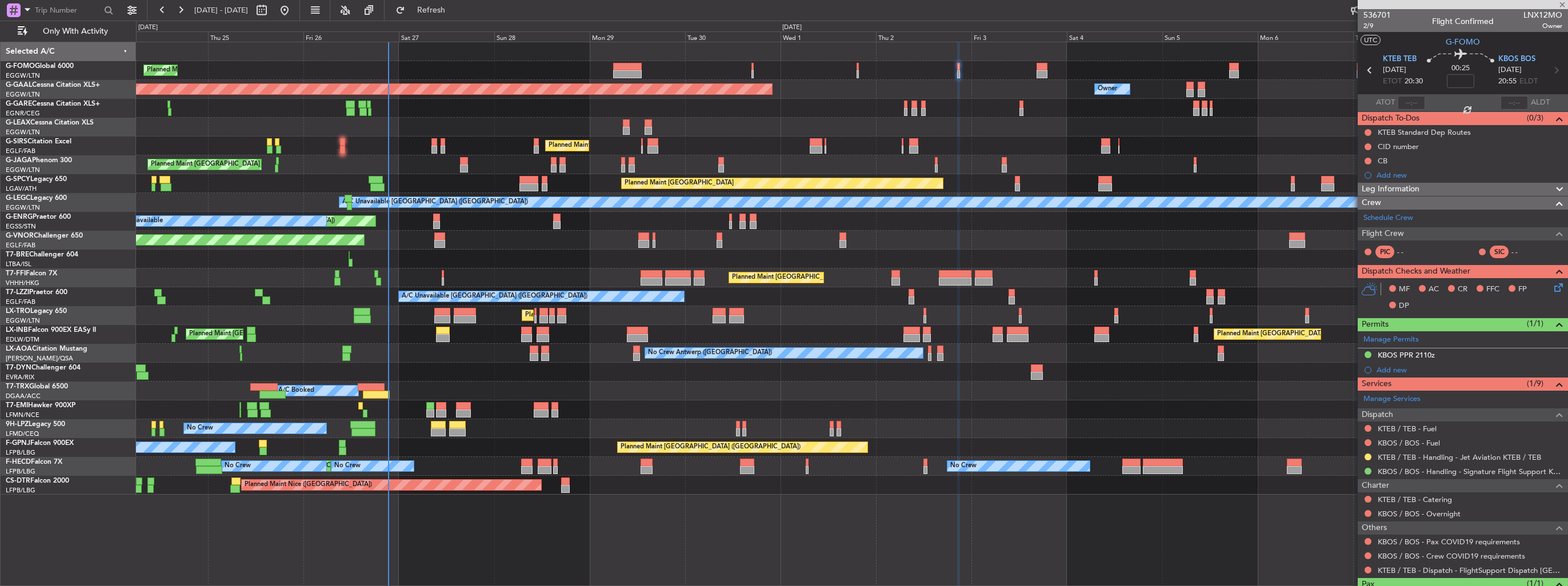
type input "-00:20"
type input "3"
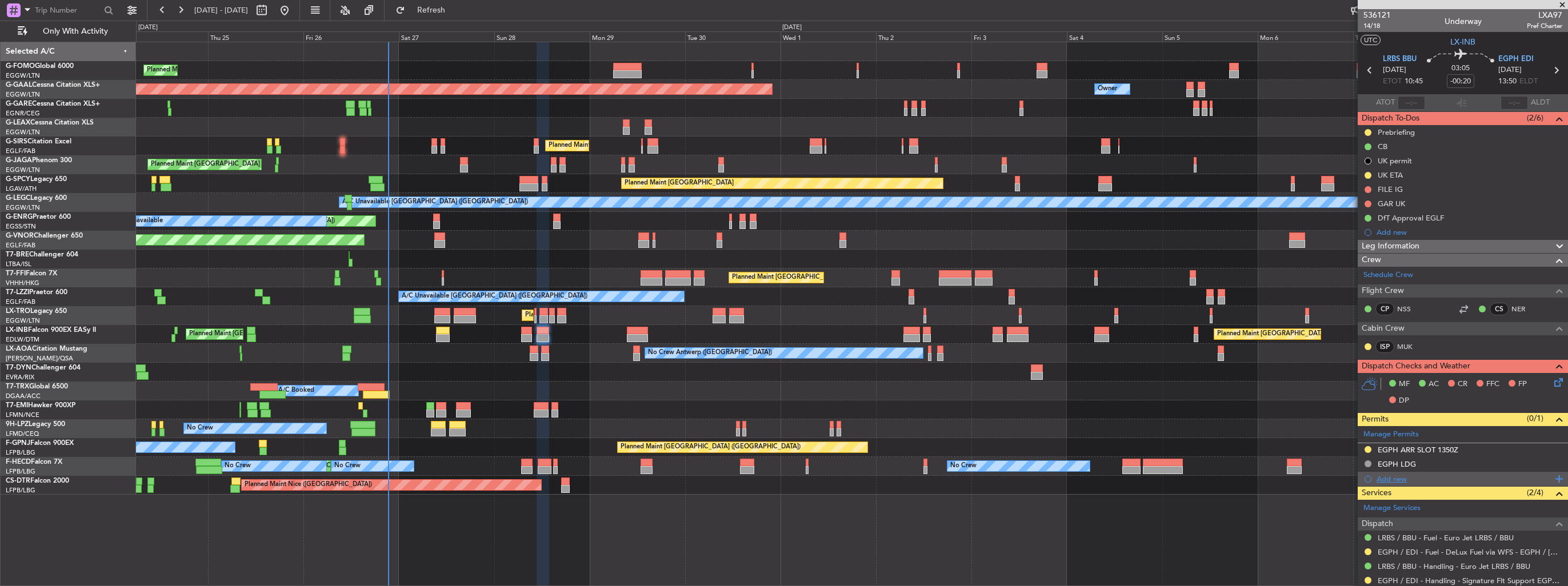
scroll to position [109, 0]
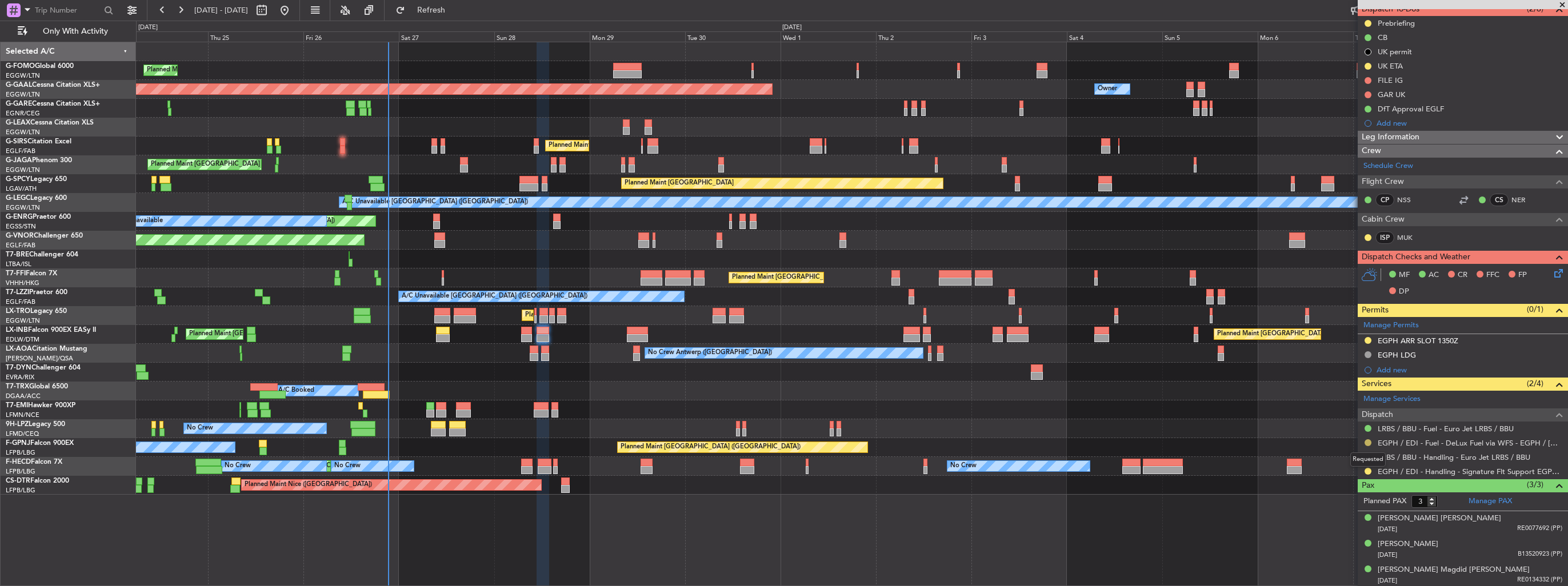
click at [1367, 442] on button at bounding box center [1368, 442] width 7 height 7
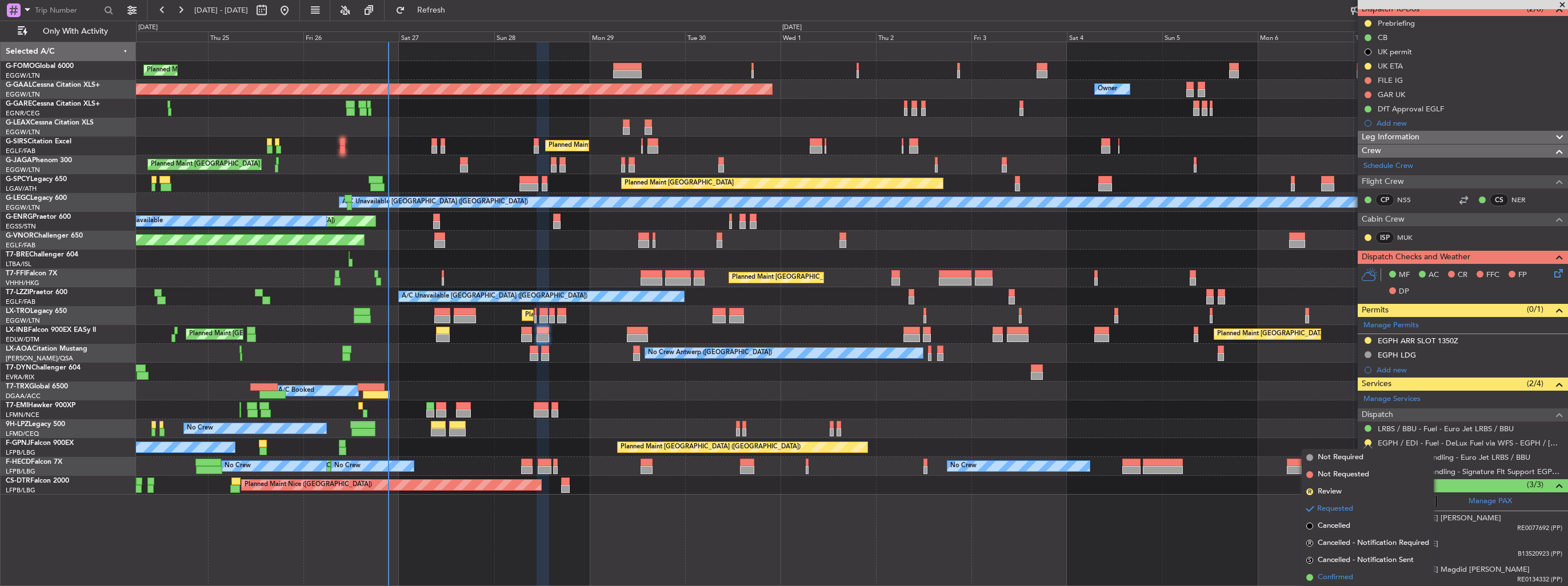
click at [1340, 574] on span "Confirmed" at bounding box center [1336, 577] width 36 height 11
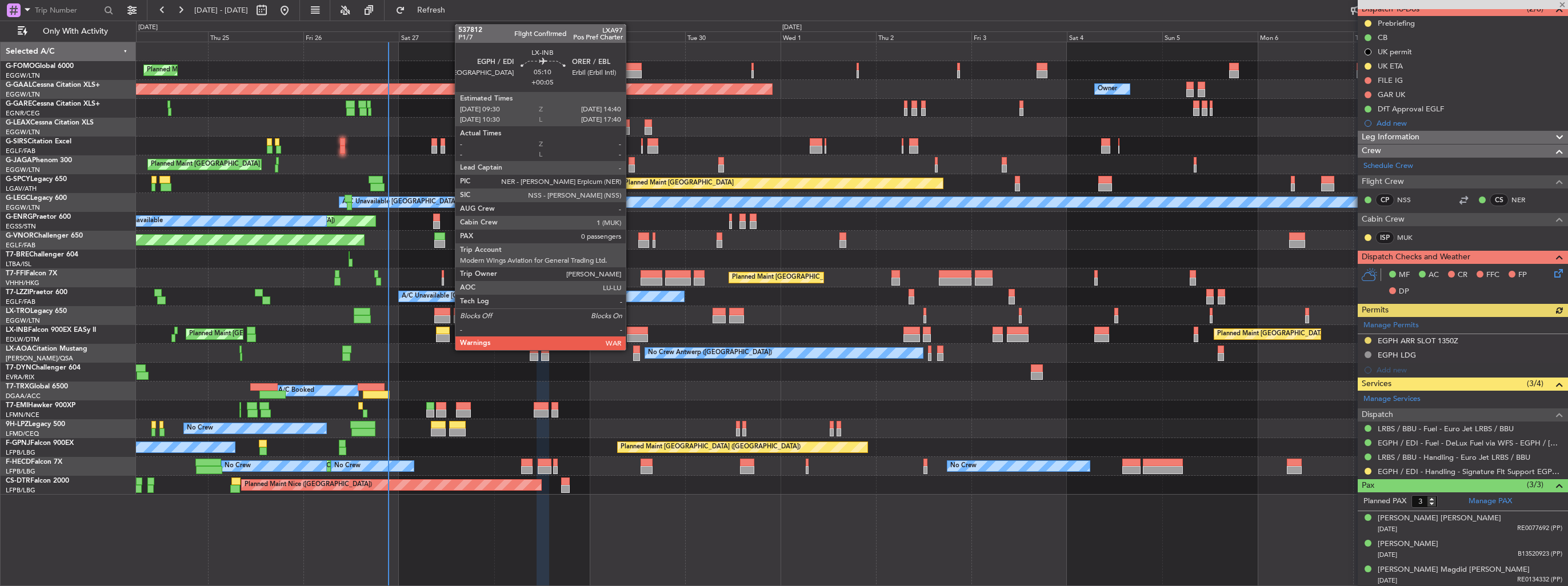
click at [631, 332] on div at bounding box center [637, 331] width 20 height 8
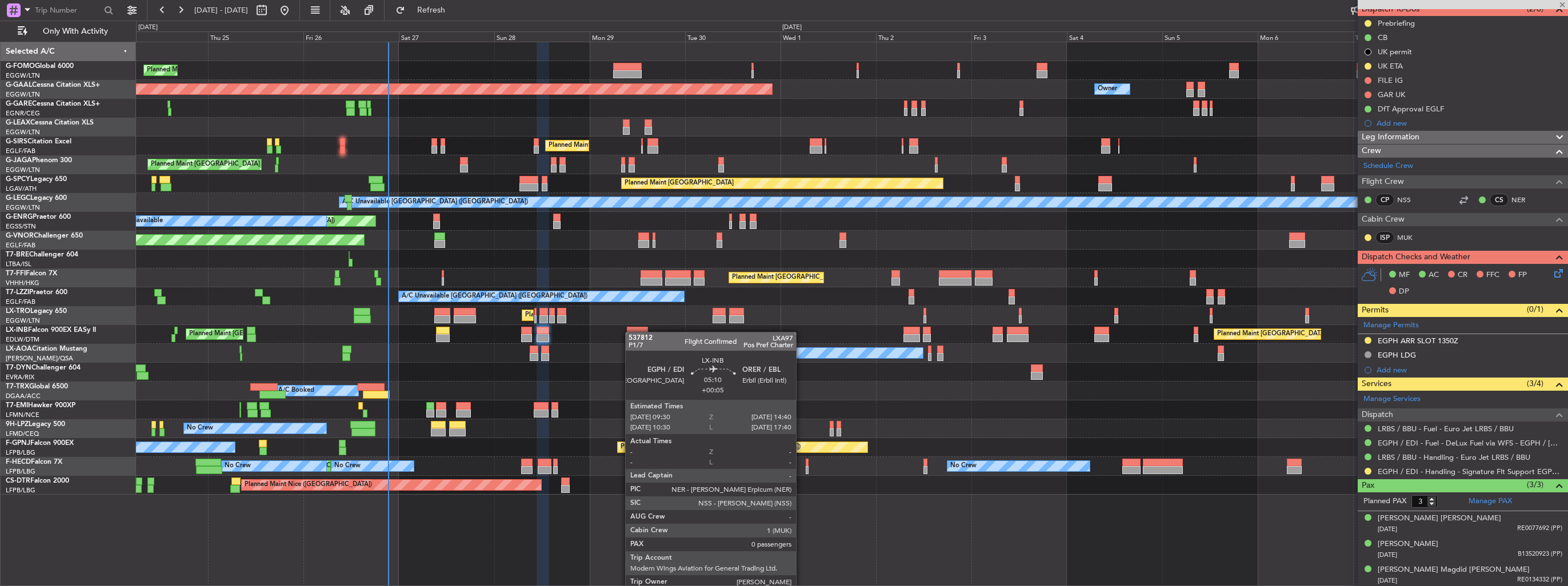
type input "+00:05"
type input "0"
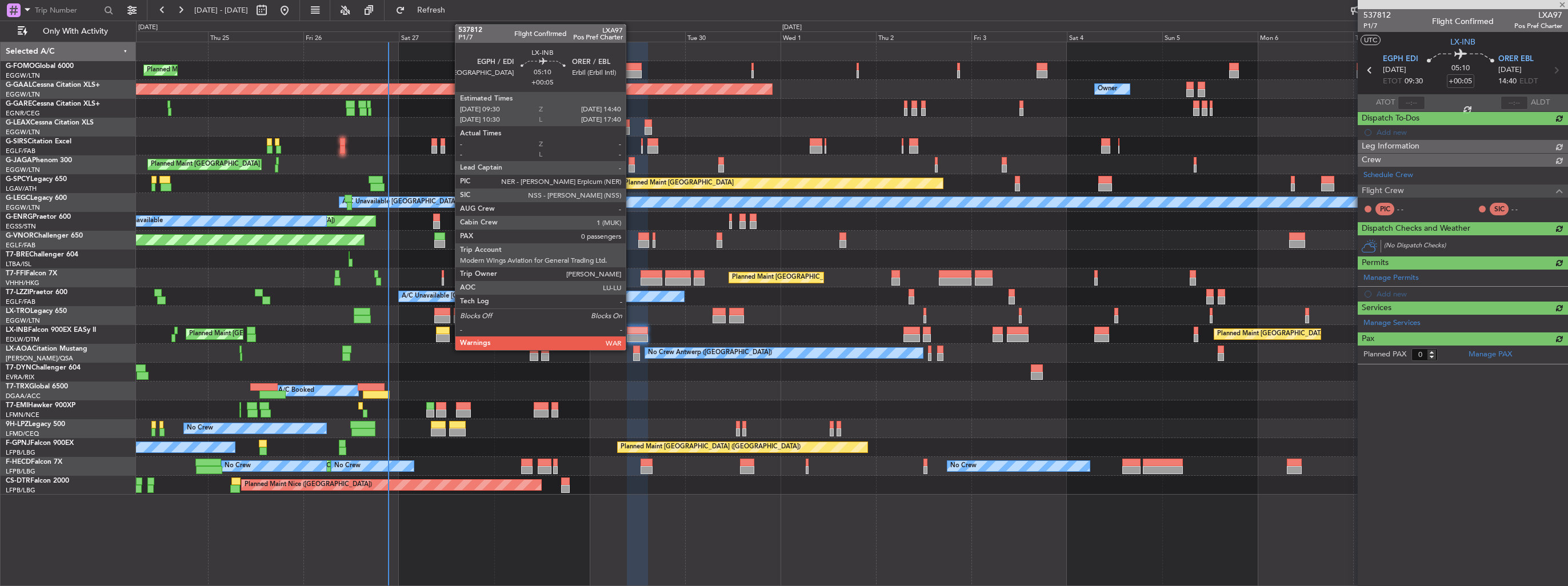
scroll to position [0, 0]
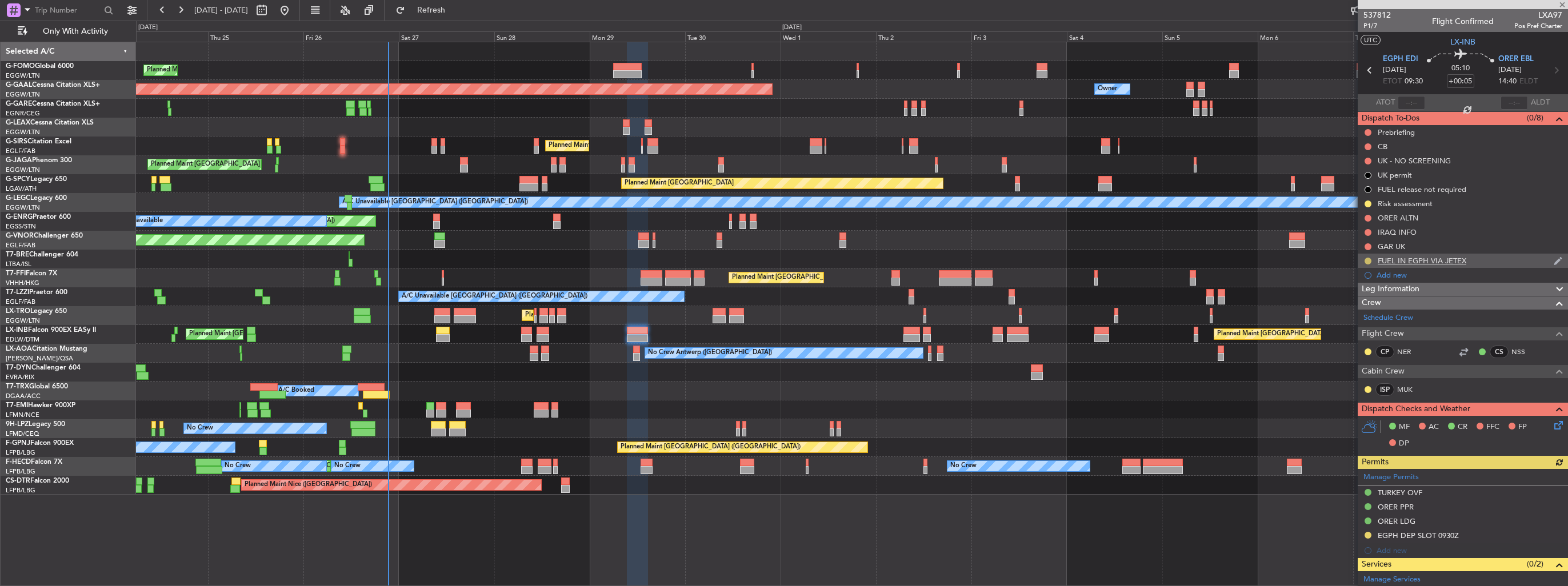
click at [1367, 262] on button at bounding box center [1368, 261] width 7 height 7
click at [1365, 316] on span "Completed" at bounding box center [1372, 311] width 38 height 11
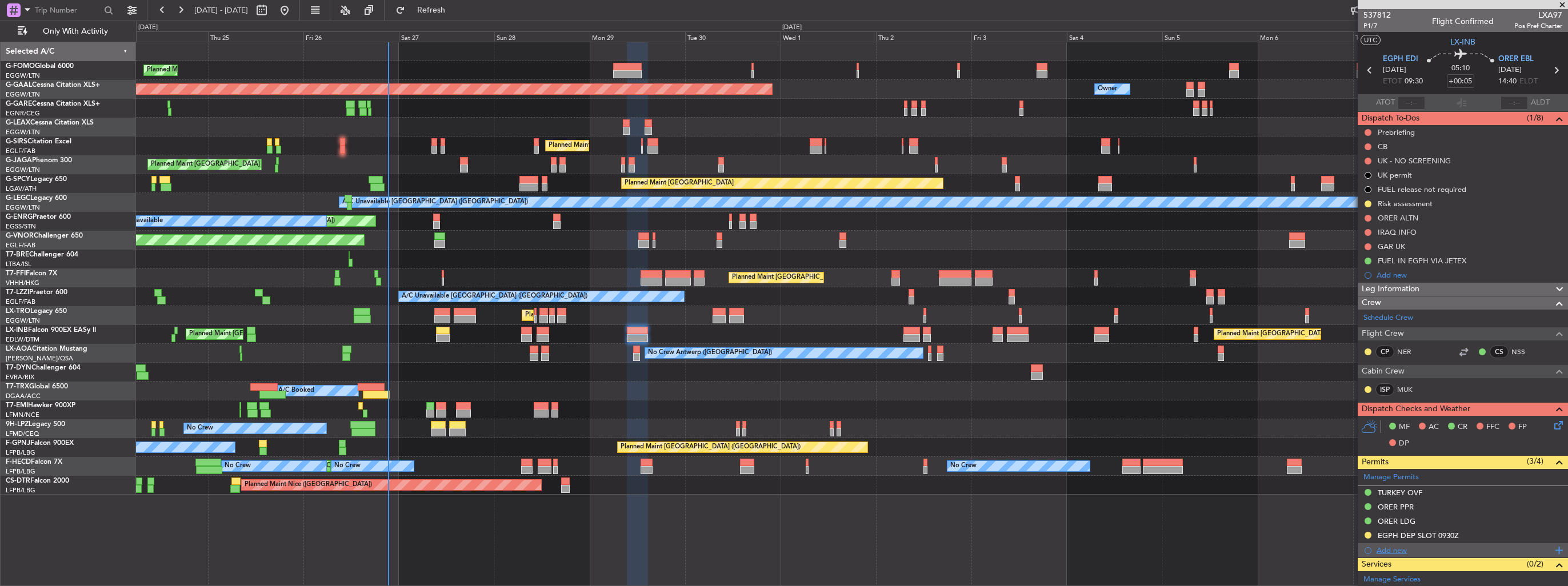
scroll to position [103, 0]
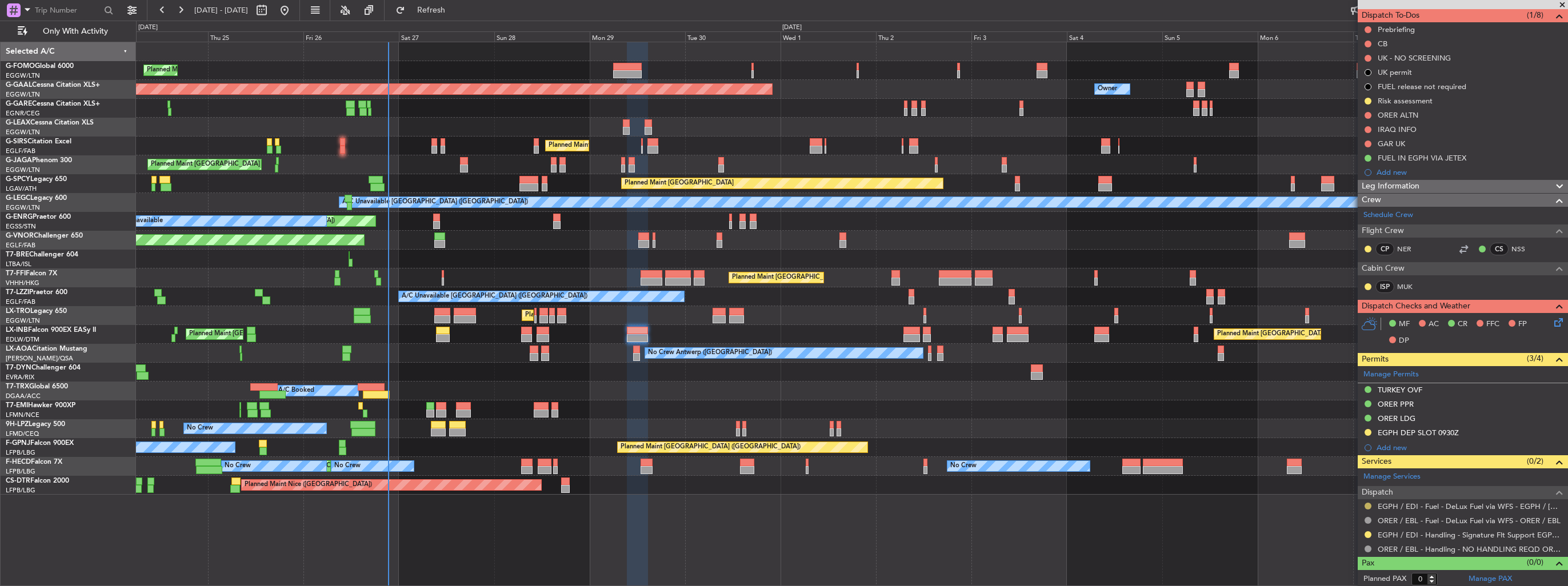
click at [1366, 504] on button at bounding box center [1368, 506] width 7 height 7
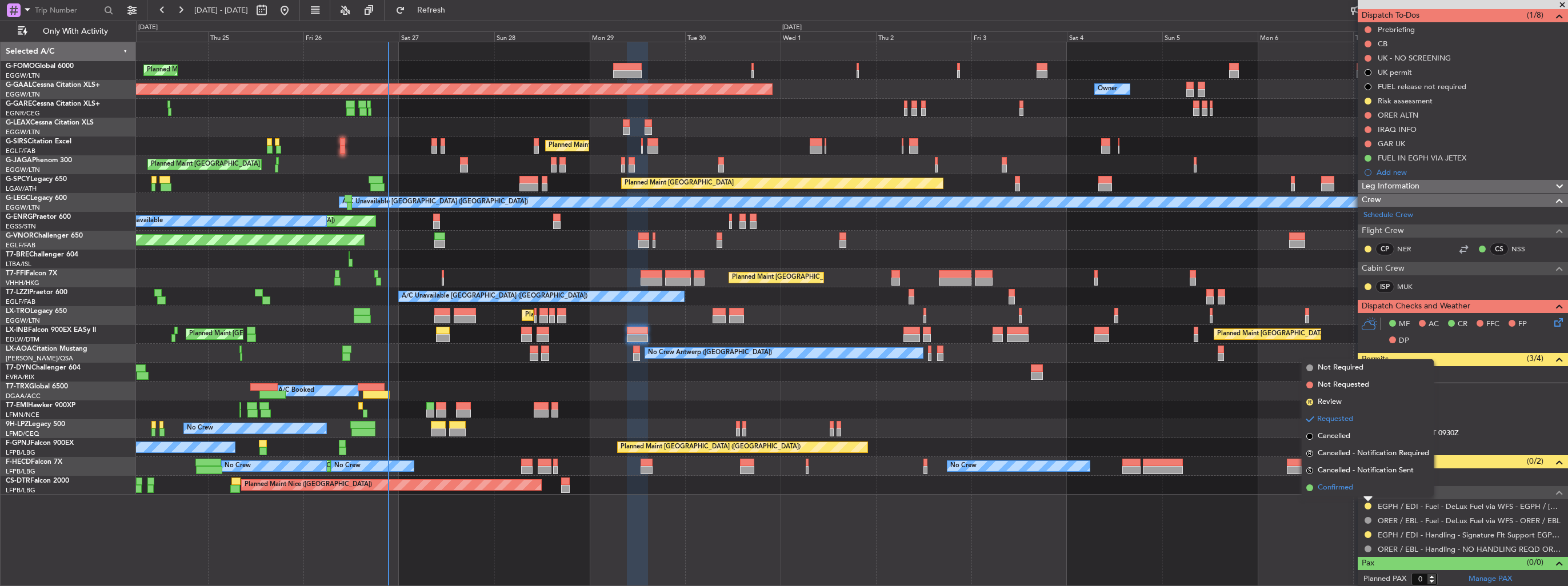
click at [1338, 483] on span "Confirmed" at bounding box center [1336, 487] width 36 height 11
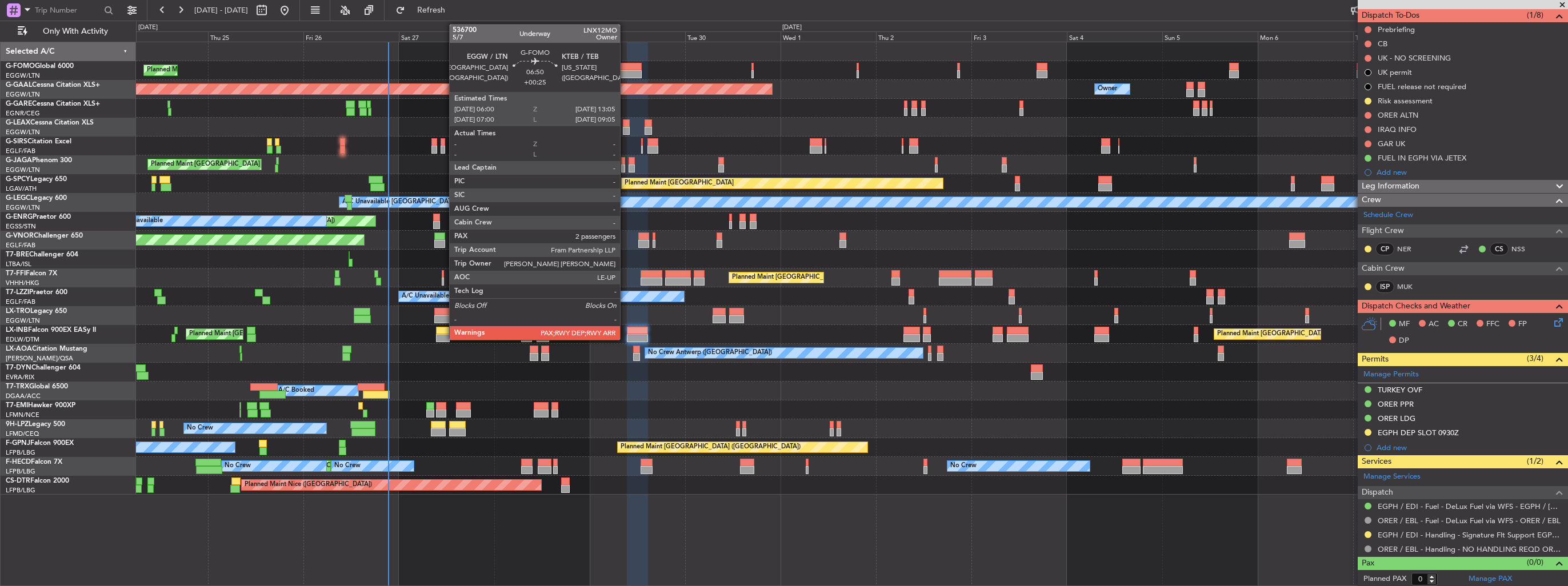
click at [625, 67] on div at bounding box center [627, 67] width 28 height 8
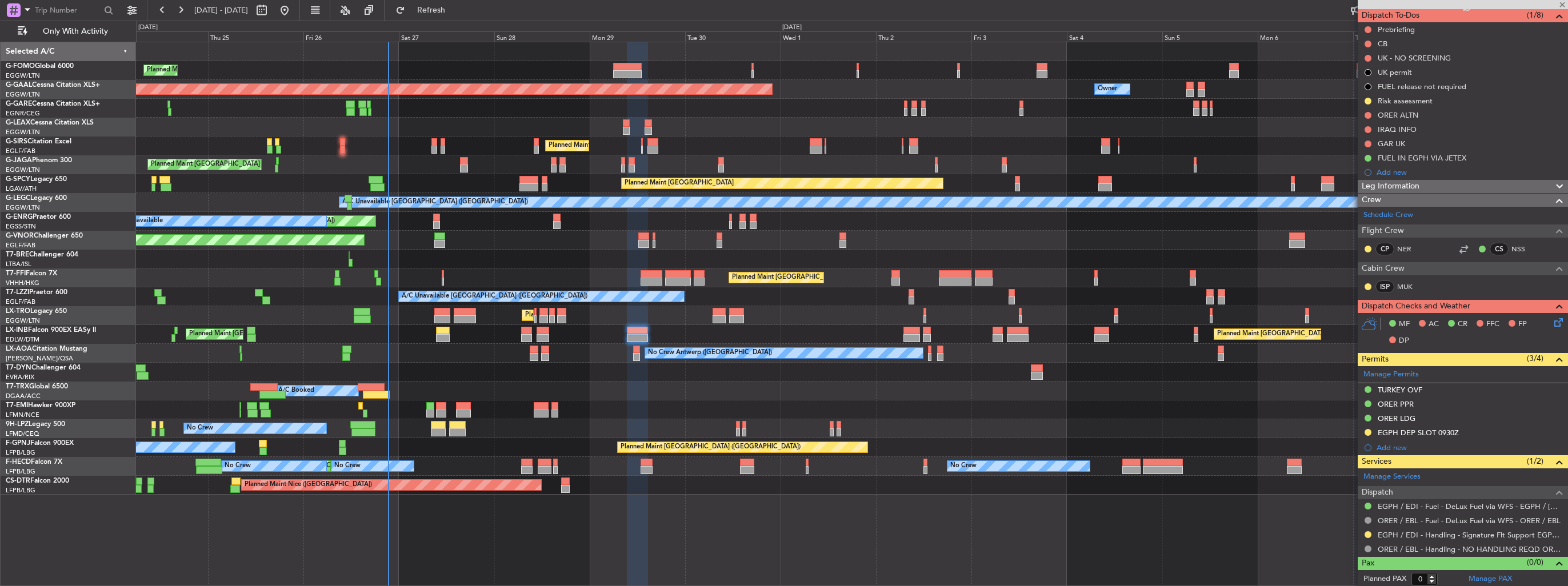
type input "+00:25"
type input "2"
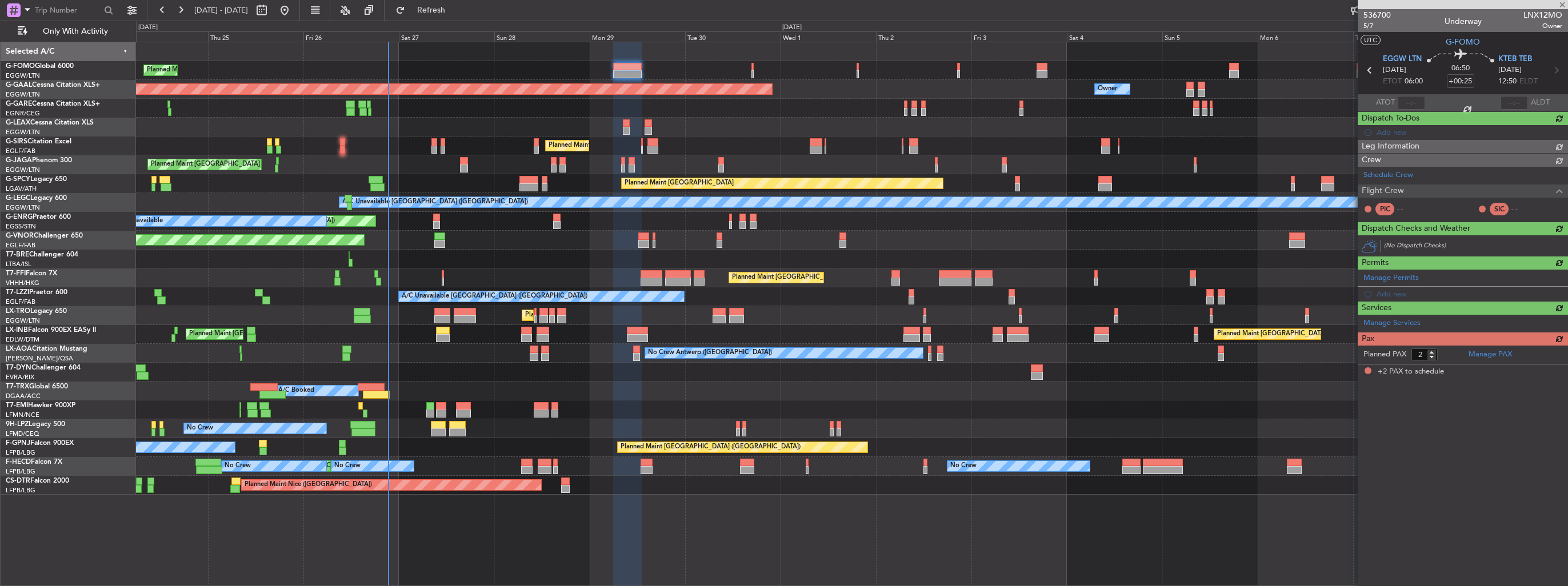
scroll to position [0, 0]
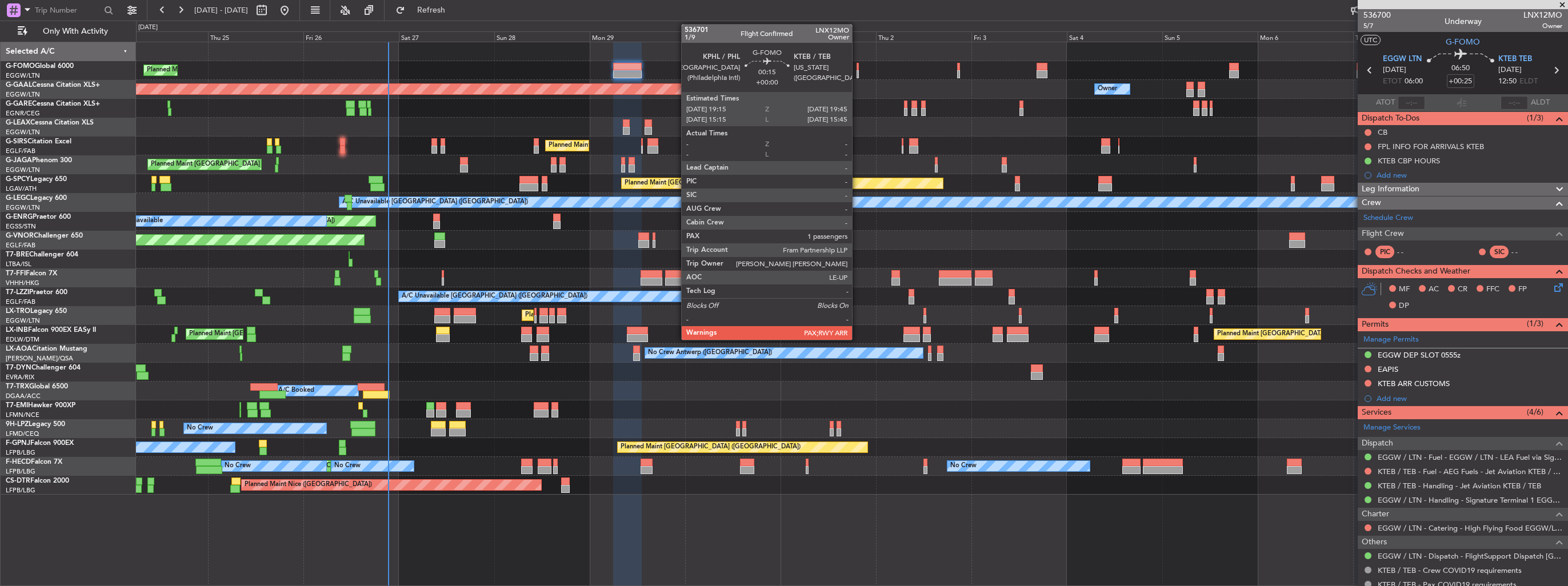
click at [858, 72] on div at bounding box center [858, 74] width 2 height 8
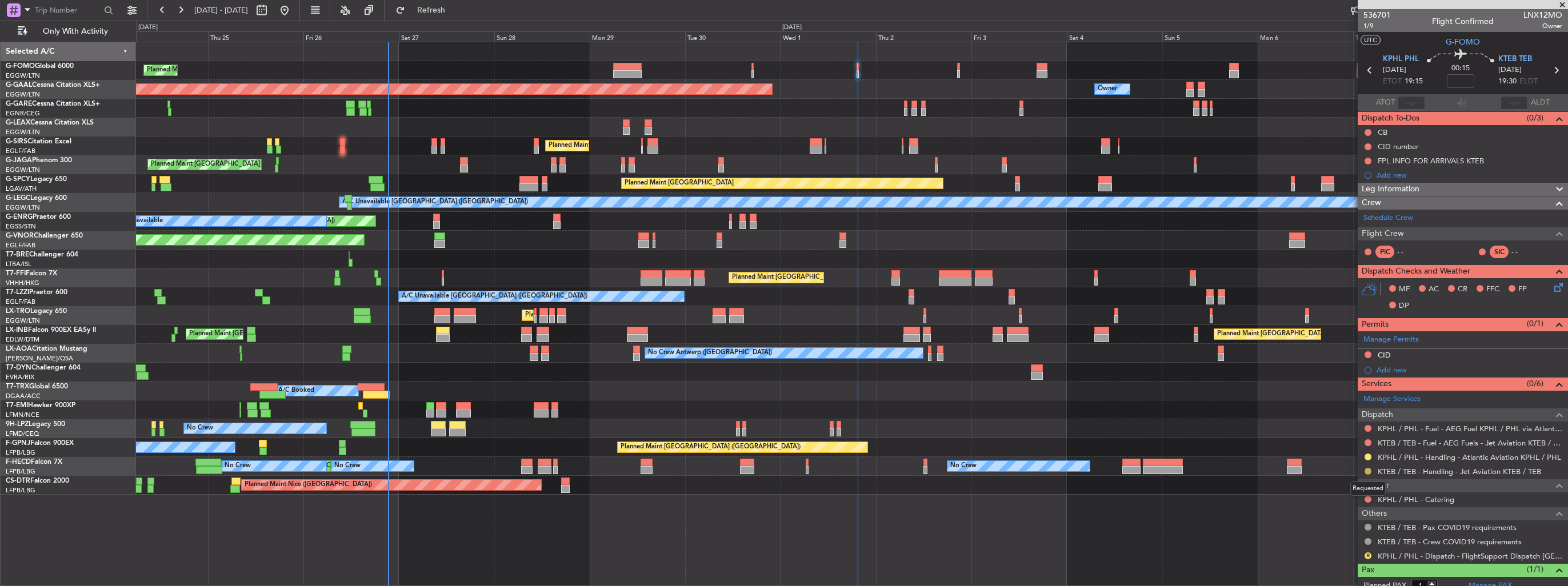
click at [1369, 468] on button at bounding box center [1368, 471] width 7 height 7
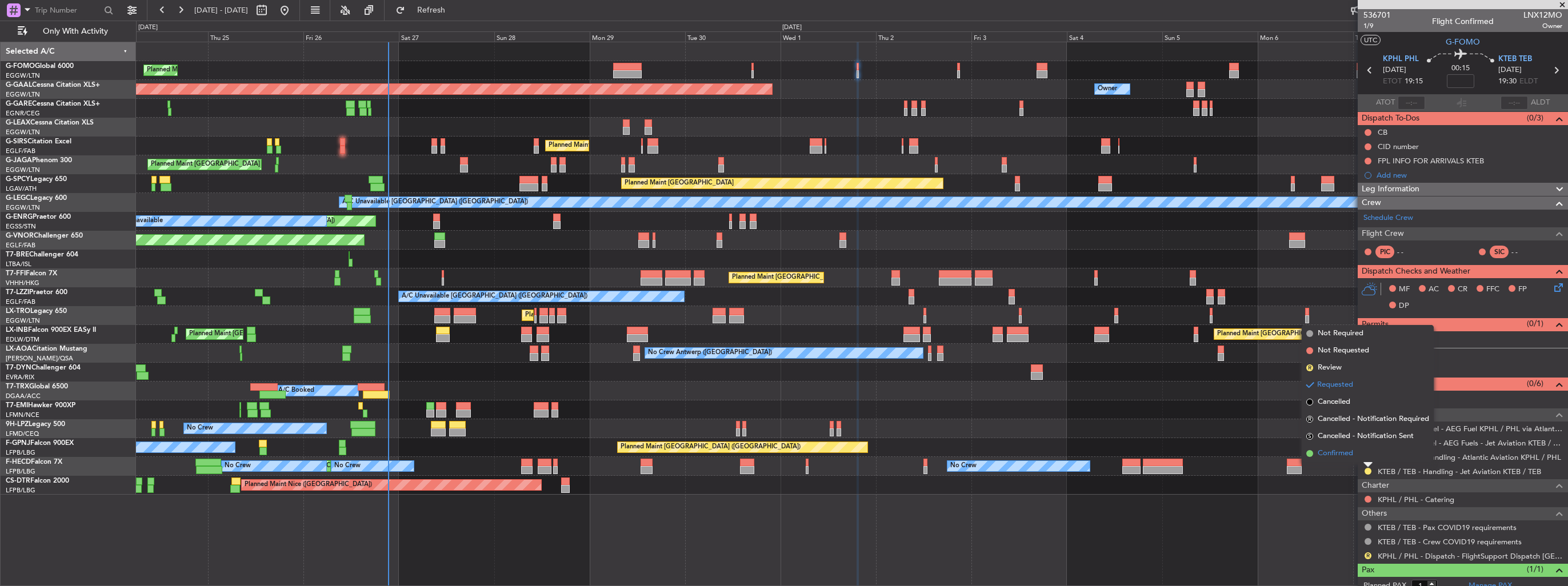
click at [1342, 456] on span "Confirmed" at bounding box center [1336, 453] width 36 height 11
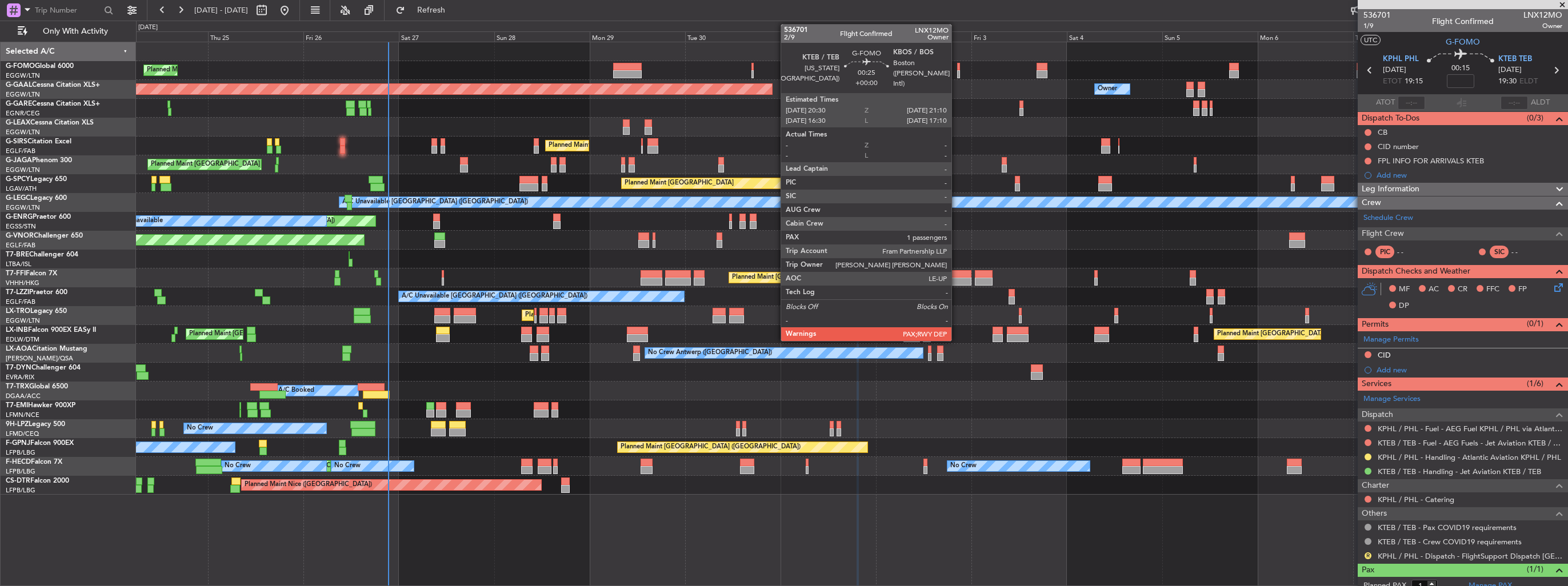
click at [957, 75] on div at bounding box center [958, 74] width 3 height 8
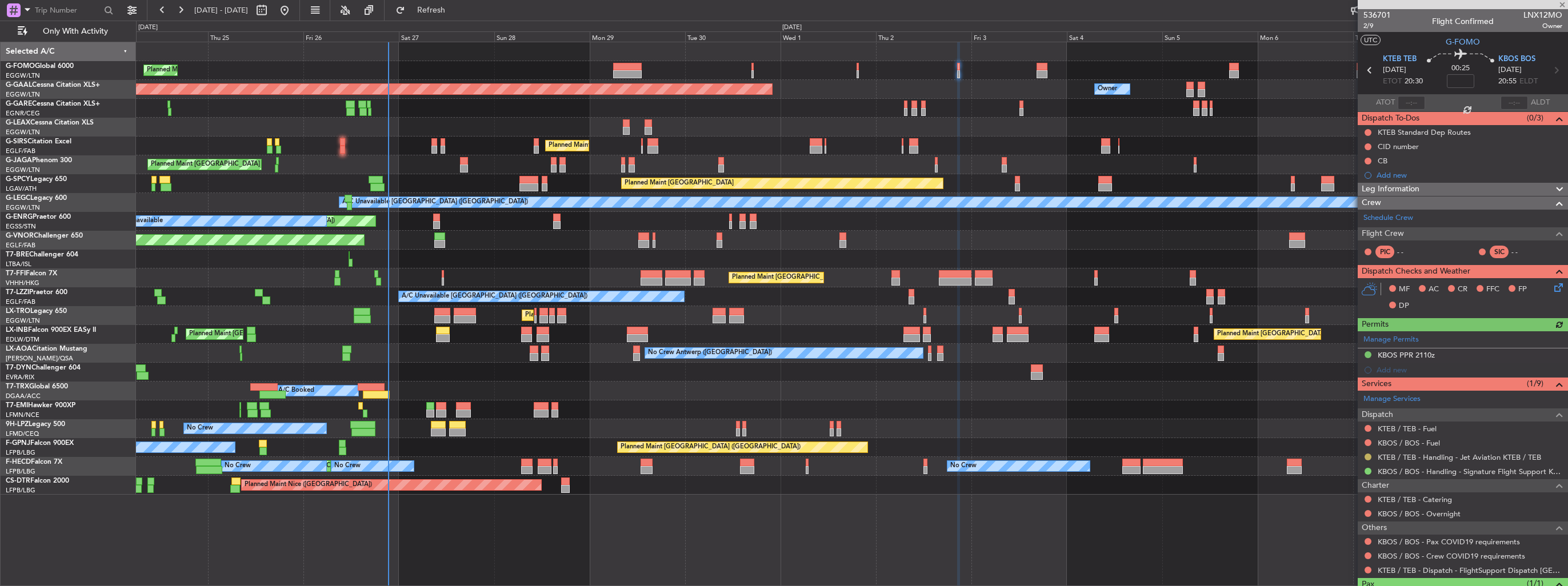
click at [1365, 455] on button at bounding box center [1368, 457] width 7 height 7
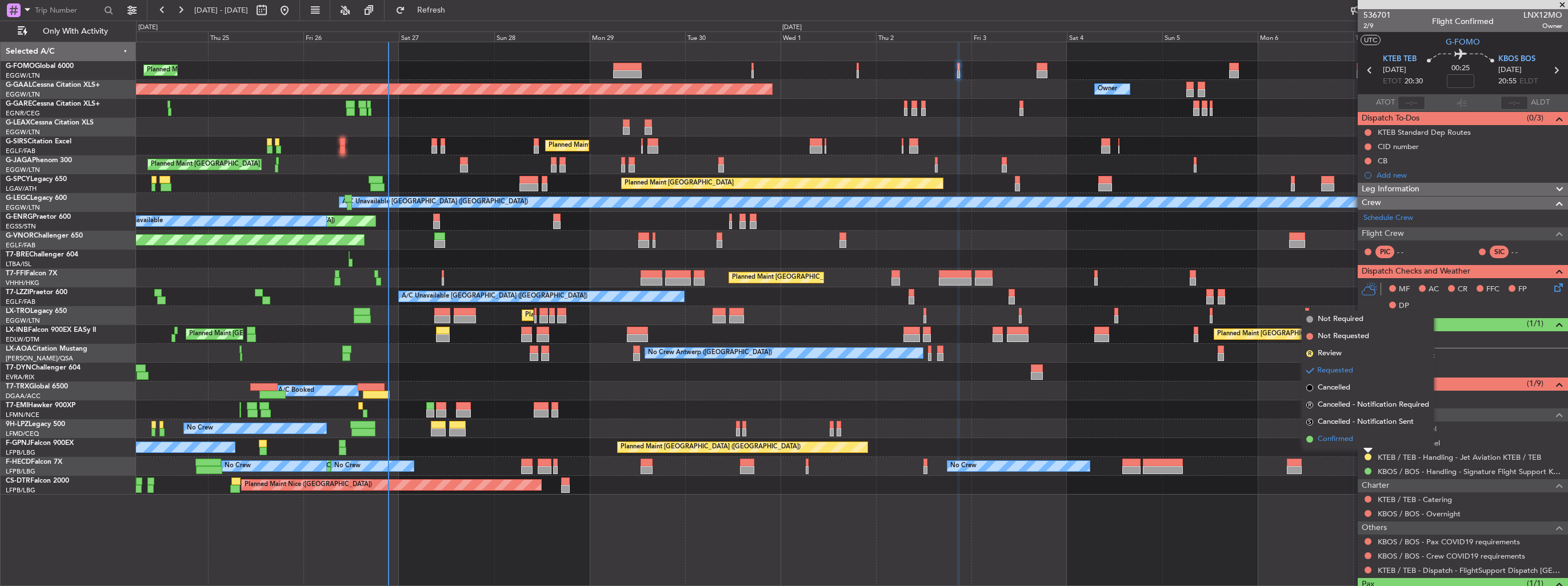
click at [1342, 440] on span "Confirmed" at bounding box center [1336, 439] width 36 height 11
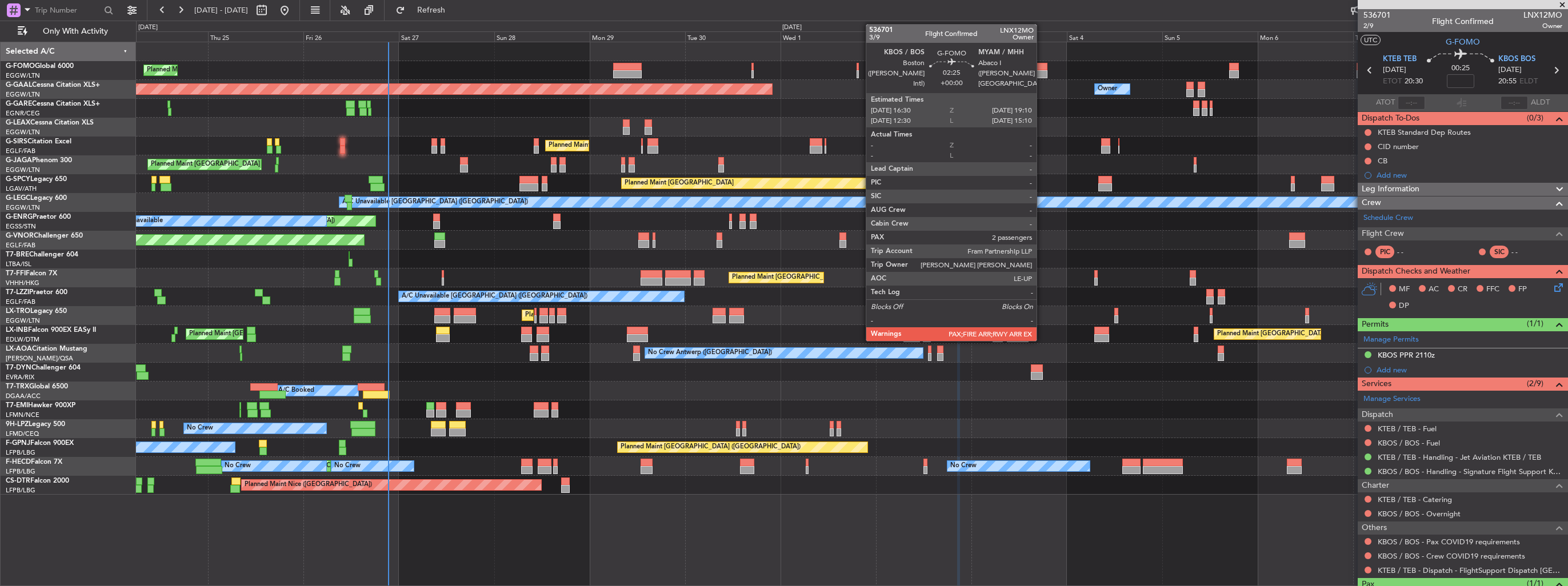
click at [1042, 74] on div at bounding box center [1042, 74] width 11 height 8
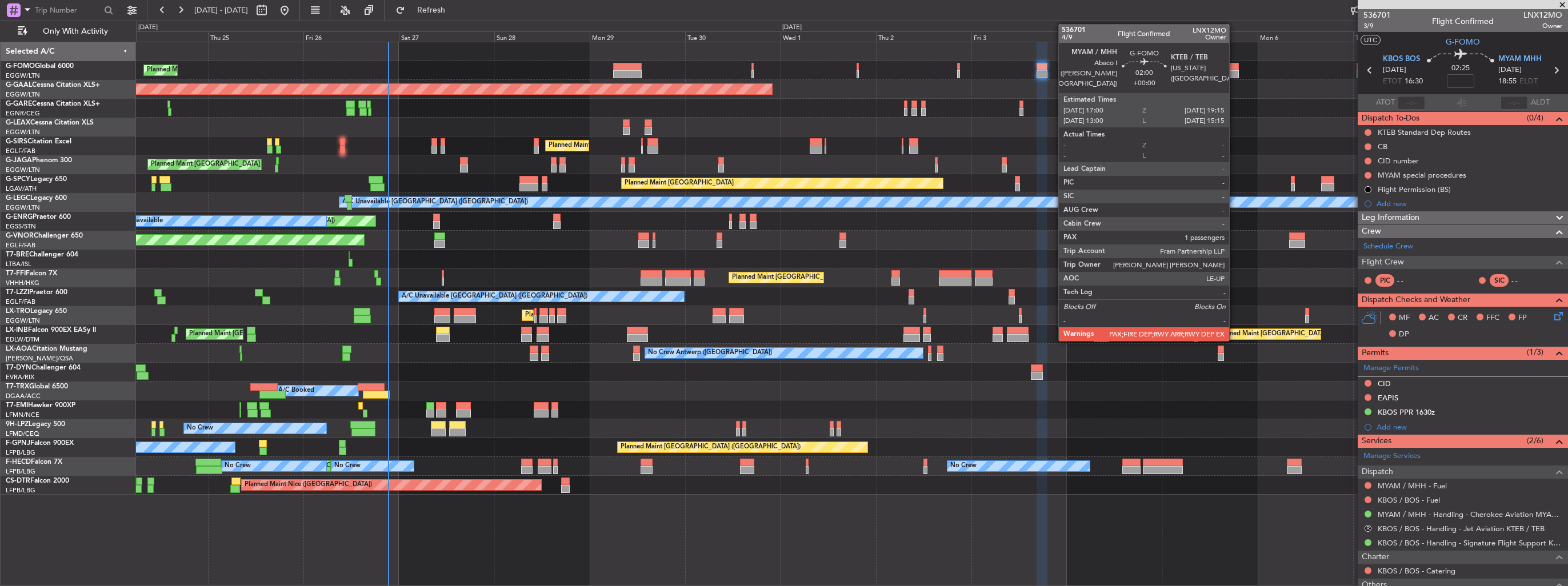
click at [1234, 71] on div at bounding box center [1234, 74] width 9 height 8
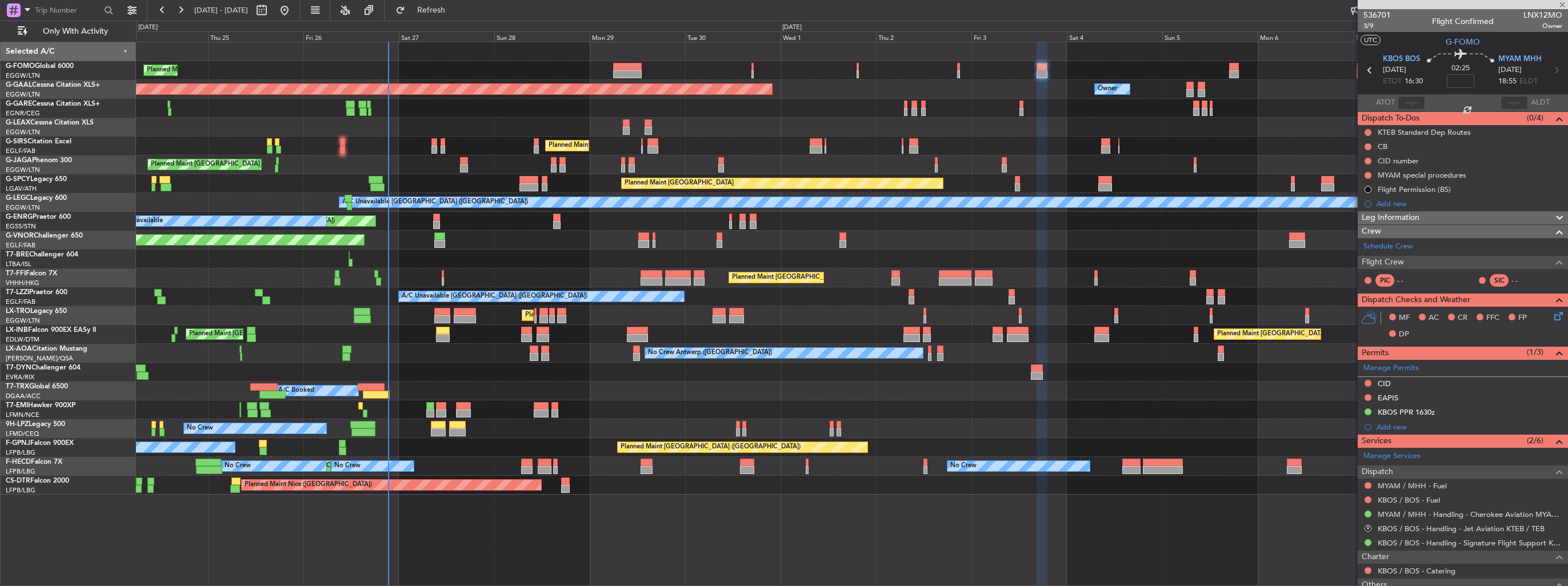
type input "1"
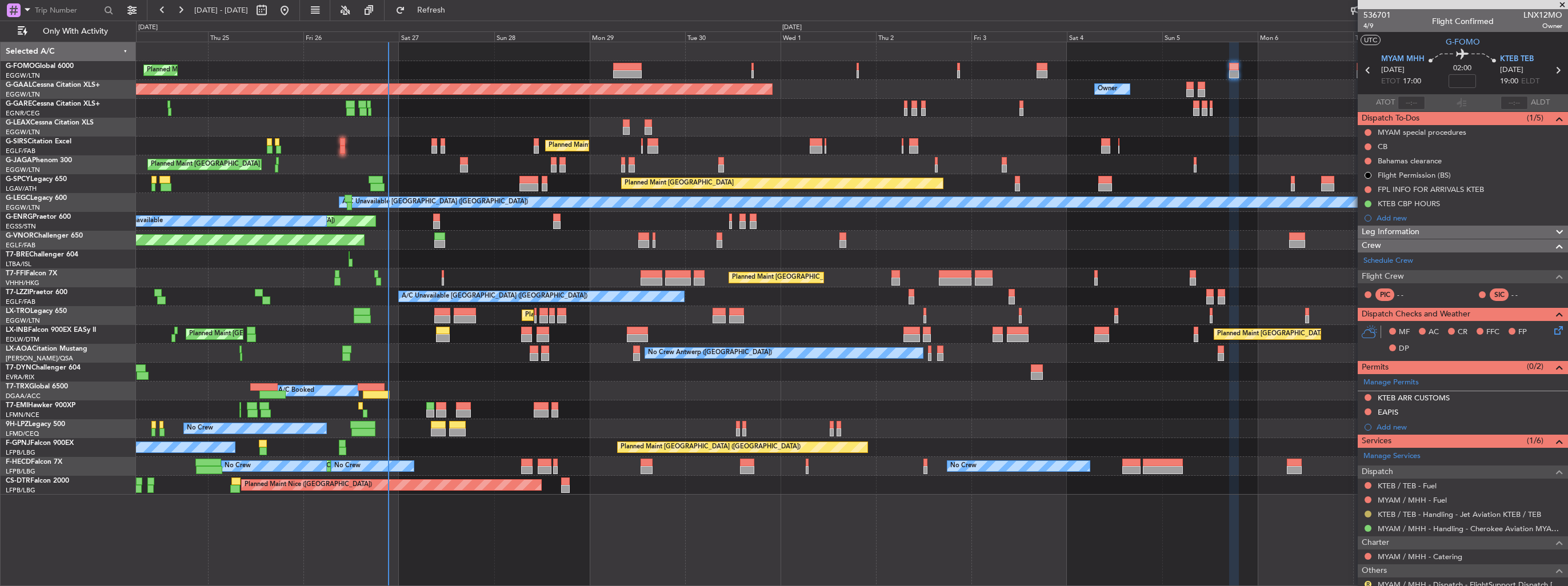
click at [1370, 512] on button at bounding box center [1368, 514] width 7 height 7
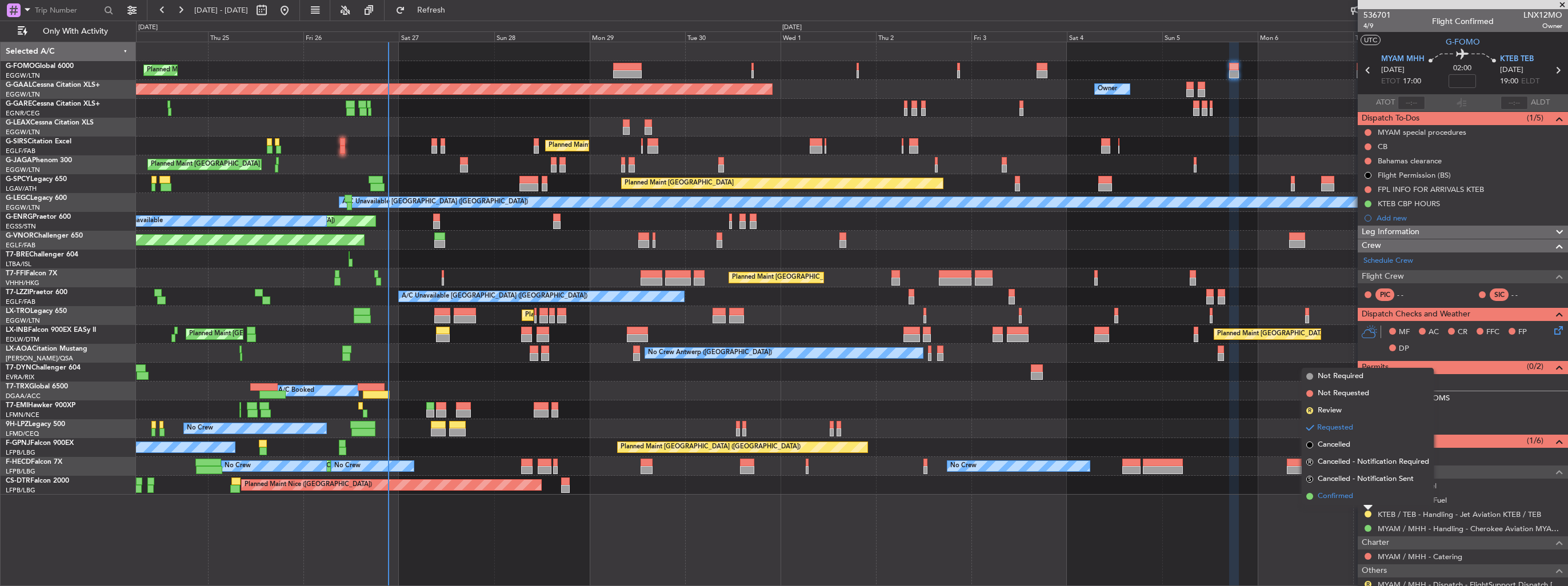
click at [1331, 490] on span "Confirmed" at bounding box center [1336, 496] width 36 height 11
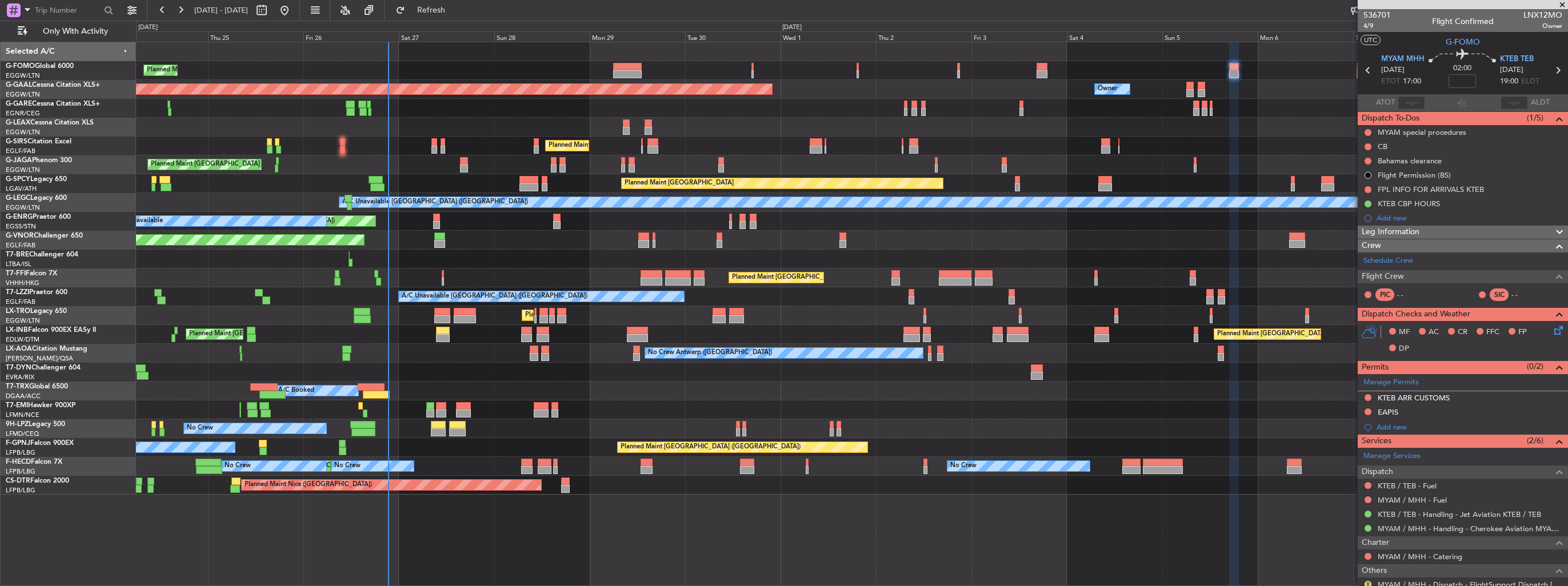
click at [834, 199] on div "Planned Maint [GEOGRAPHIC_DATA] ([GEOGRAPHIC_DATA]) Planned [GEOGRAPHIC_DATA] O…" at bounding box center [852, 268] width 1431 height 452
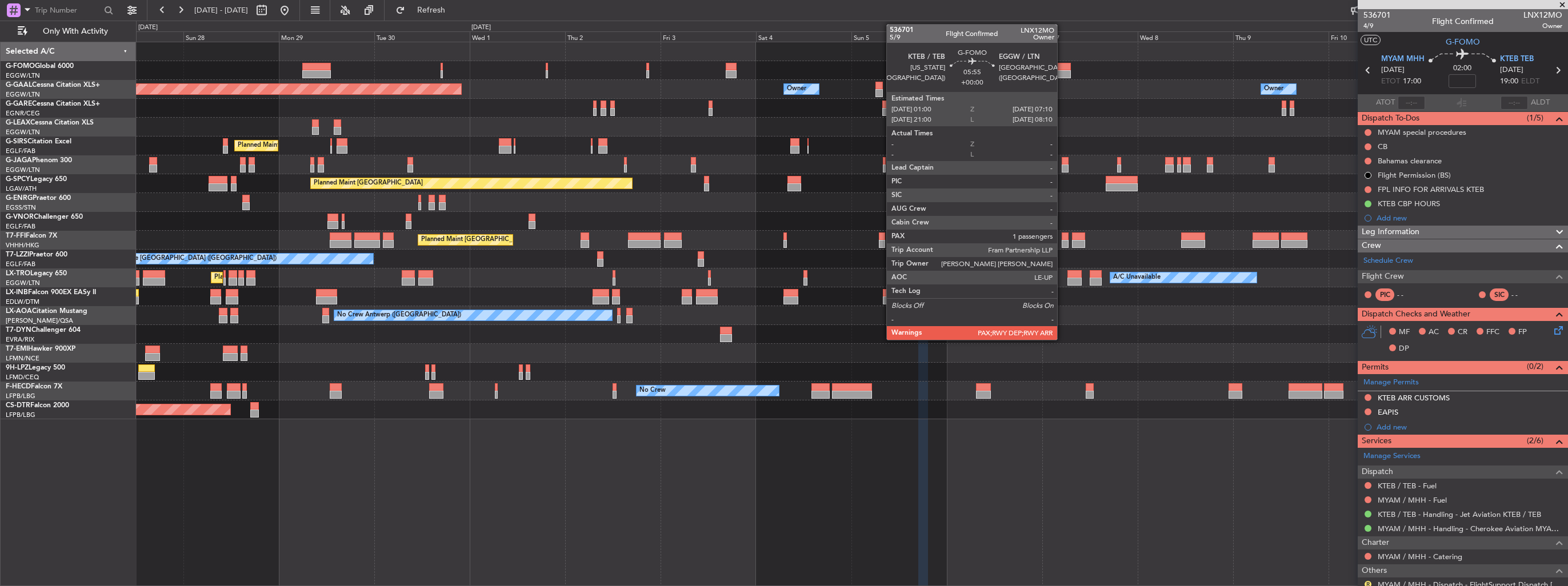
click at [1063, 69] on div at bounding box center [1058, 67] width 24 height 8
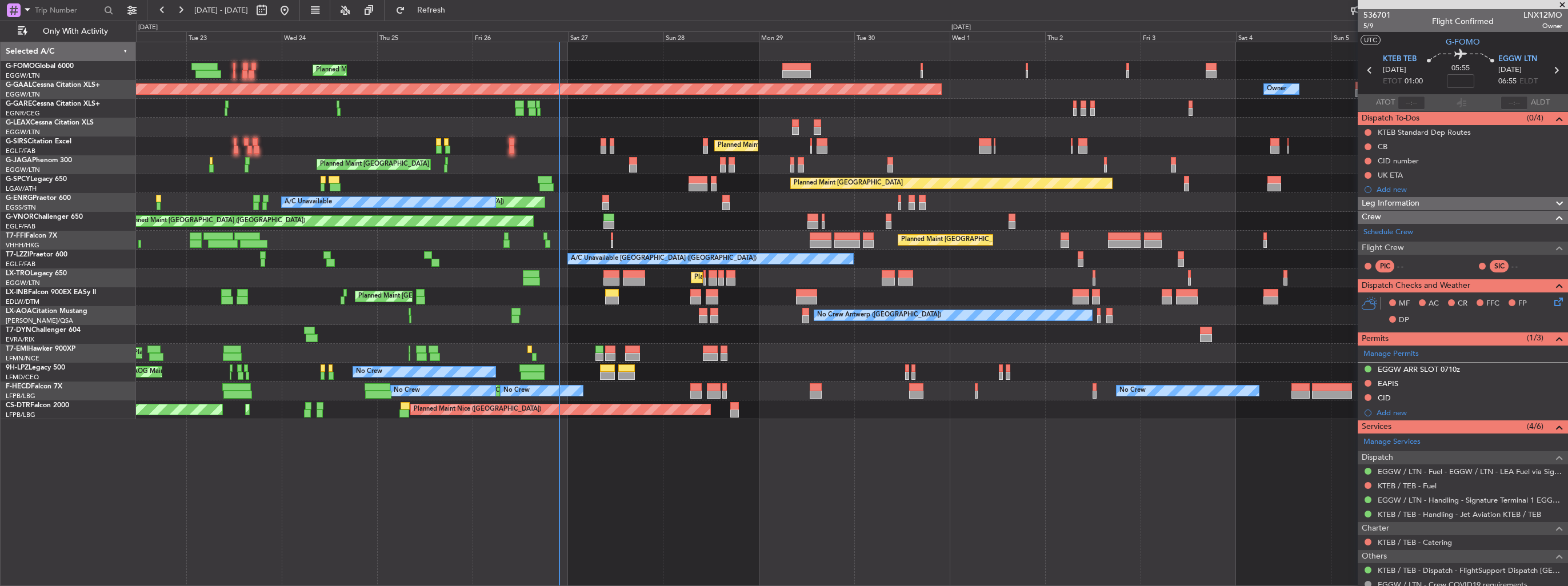
click at [759, 299] on div "Planned Maint [GEOGRAPHIC_DATA] ([GEOGRAPHIC_DATA]) Planned Maint [GEOGRAPHIC_D…" at bounding box center [852, 297] width 1431 height 19
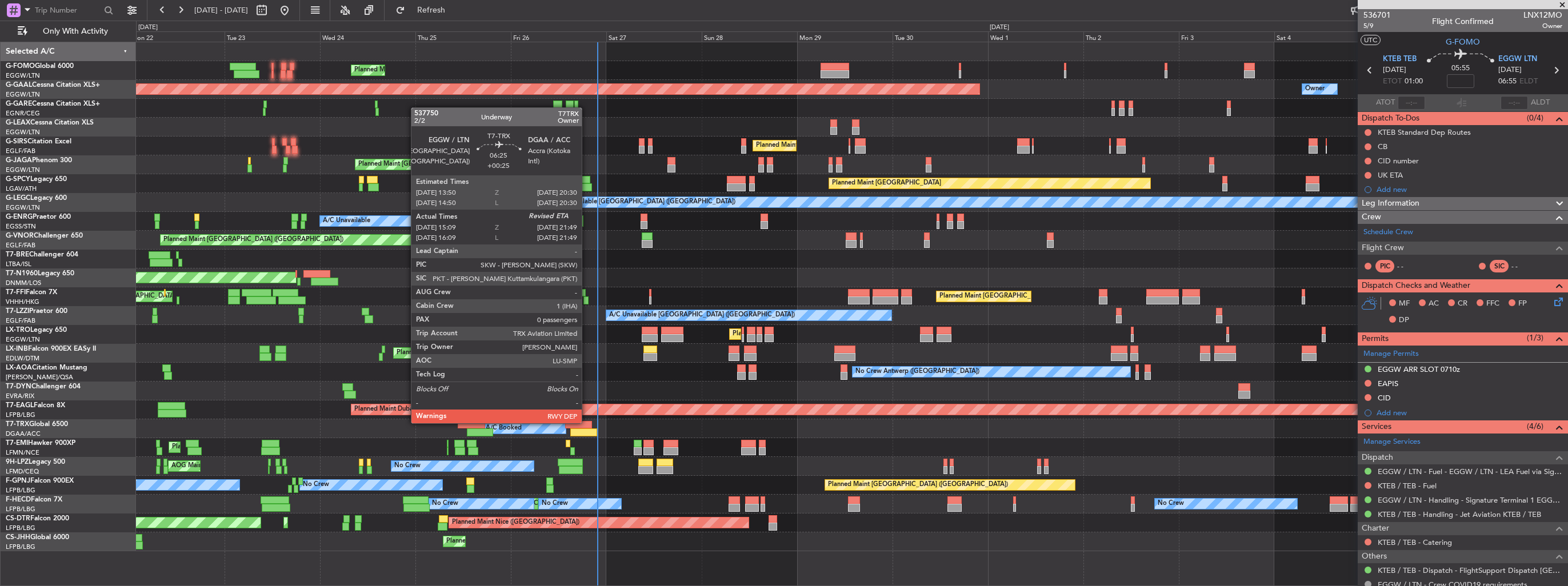
click at [587, 422] on div at bounding box center [579, 425] width 27 height 8
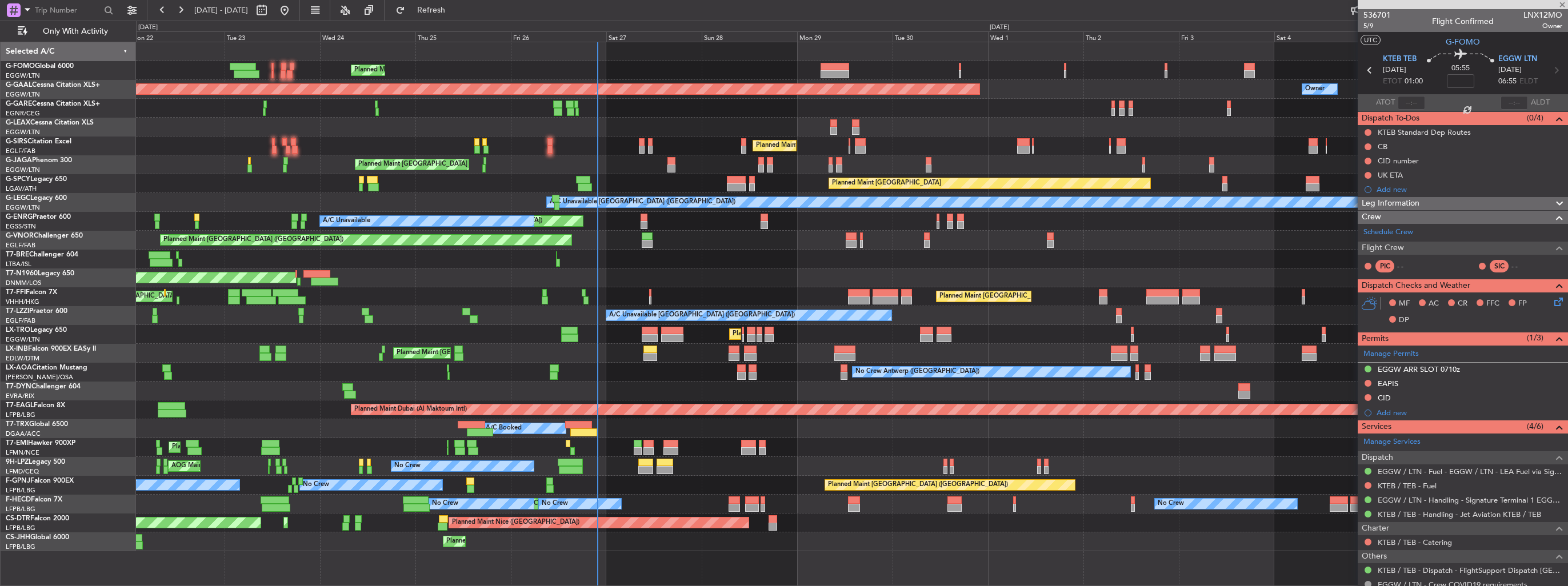
type input "+00:25"
type input "15:19"
type input "0"
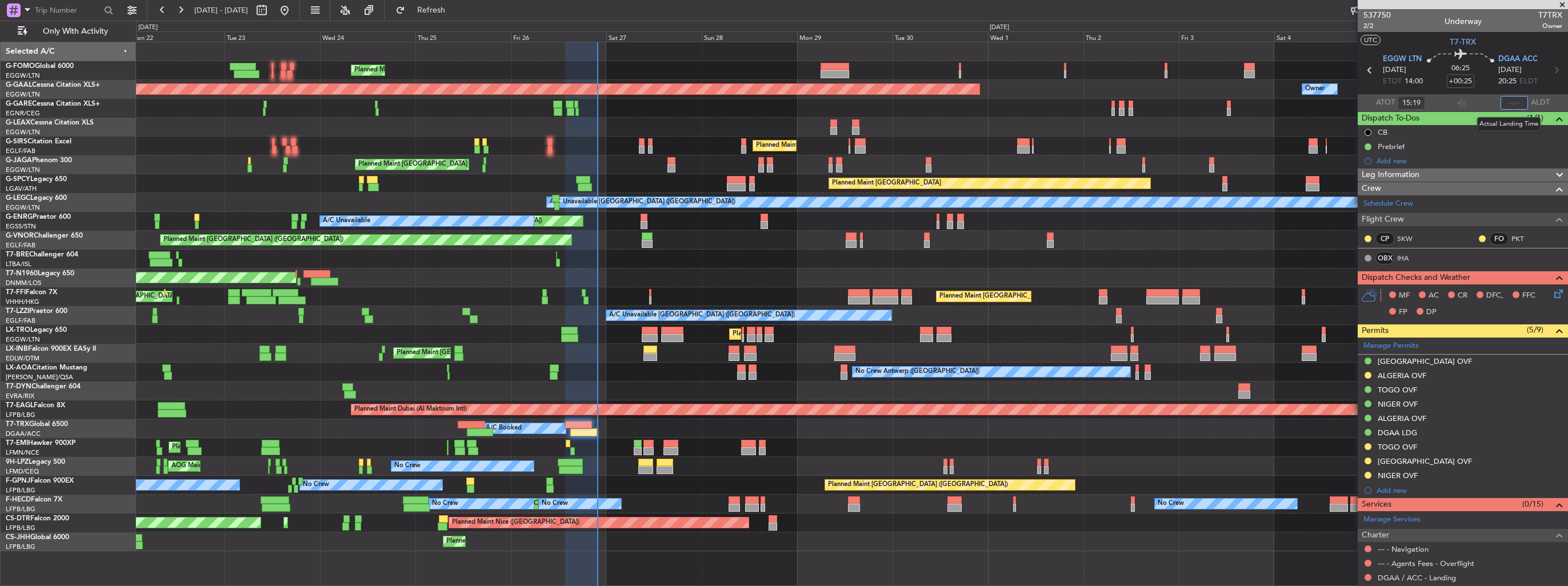
click at [1506, 104] on input "text" at bounding box center [1515, 103] width 28 height 14
type input "21:41"
